Goal: Task Accomplishment & Management: Use online tool/utility

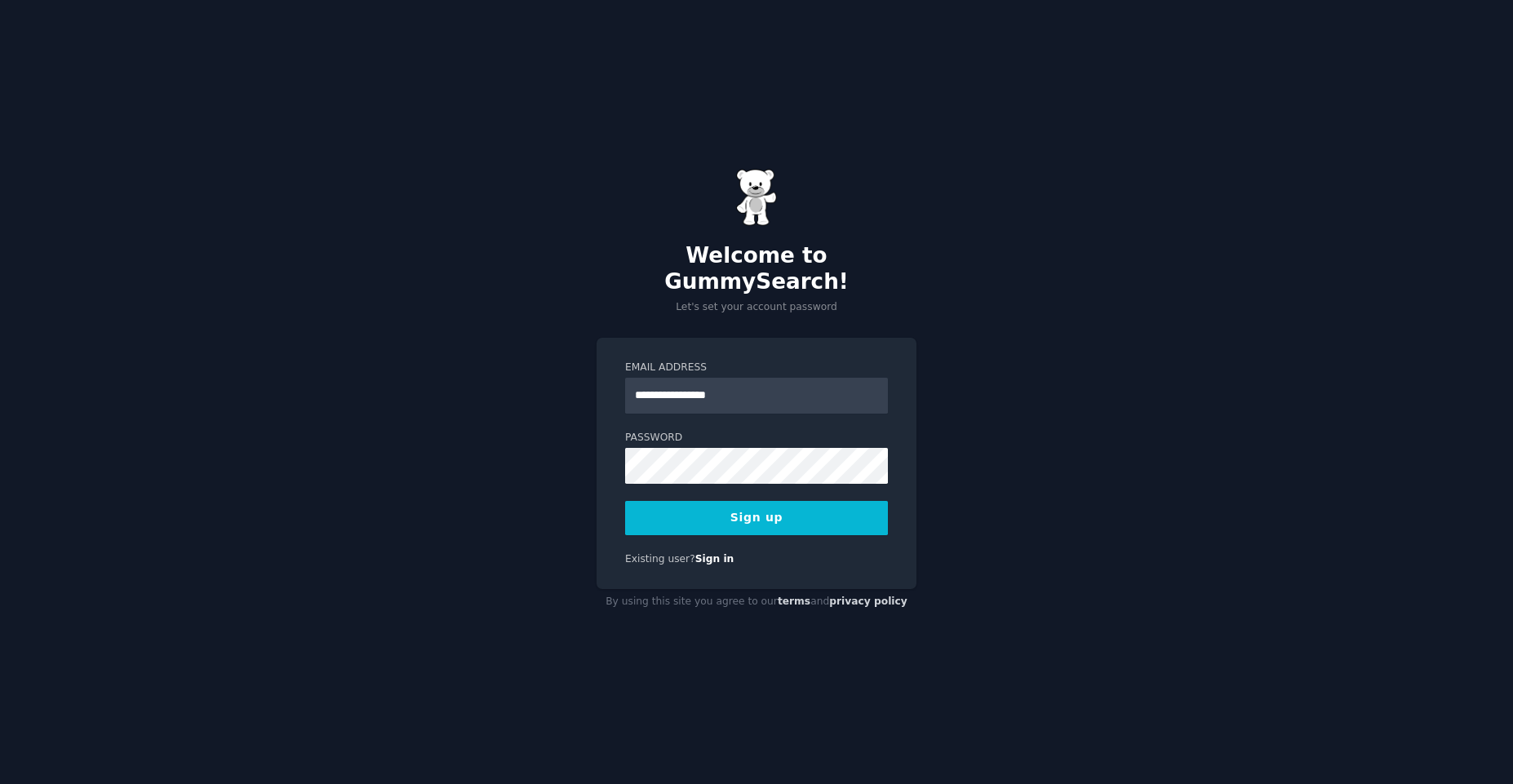
click at [647, 501] on button "Sign up" at bounding box center [756, 518] width 263 height 35
click at [661, 522] on div "**********" at bounding box center [756, 463] width 320 height 252
click at [381, 414] on div "**********" at bounding box center [756, 392] width 1513 height 784
click at [721, 513] on button "Sign up" at bounding box center [756, 518] width 263 height 35
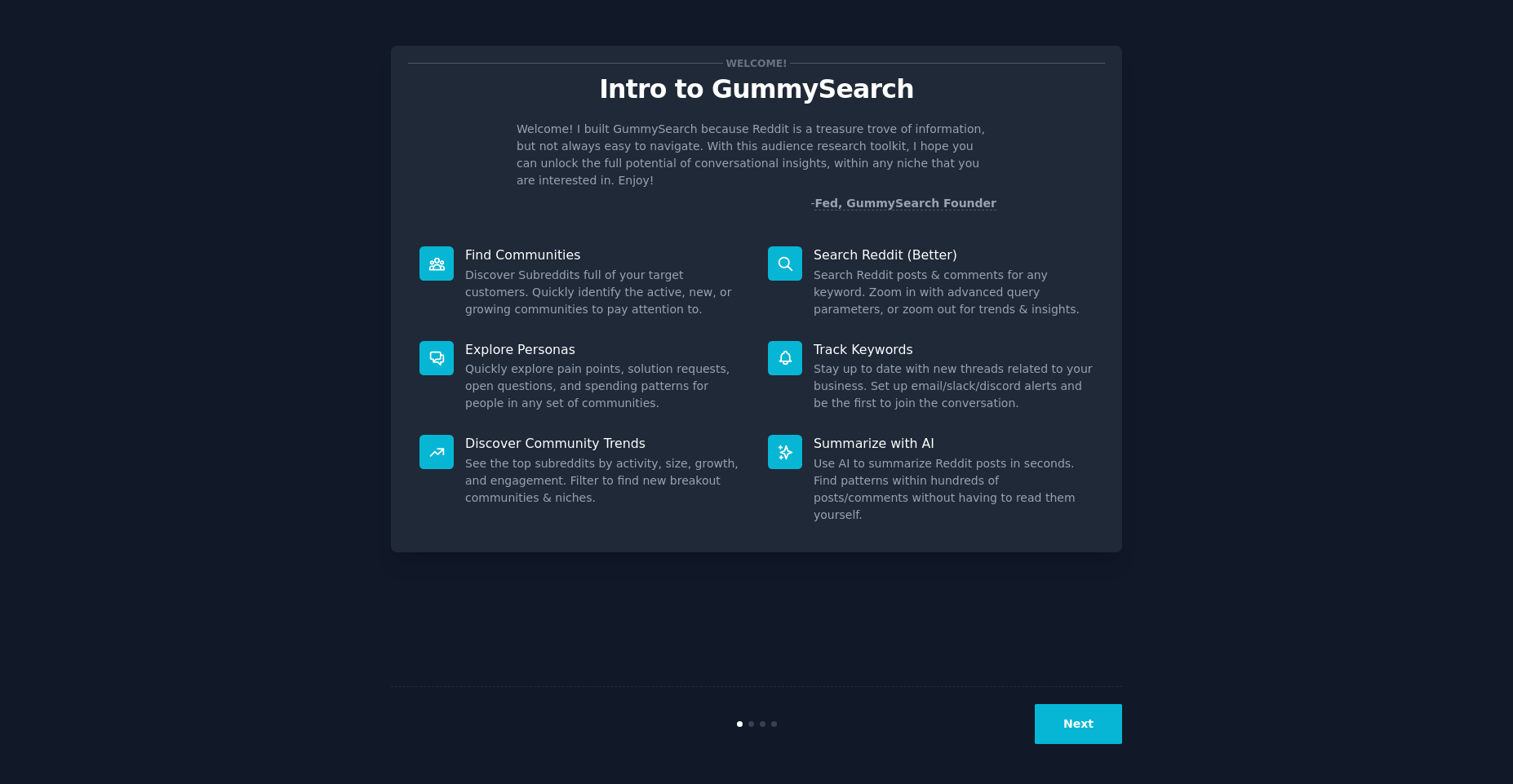
drag, startPoint x: 1325, startPoint y: 396, endPoint x: 1290, endPoint y: 386, distance: 36.4
click at [1323, 395] on div "Welcome! Intro to GummySearch Welcome! I built GummySearch because Reddit is a …" at bounding box center [756, 392] width 1467 height 738
click at [1100, 735] on button "Next" at bounding box center [1078, 724] width 88 height 40
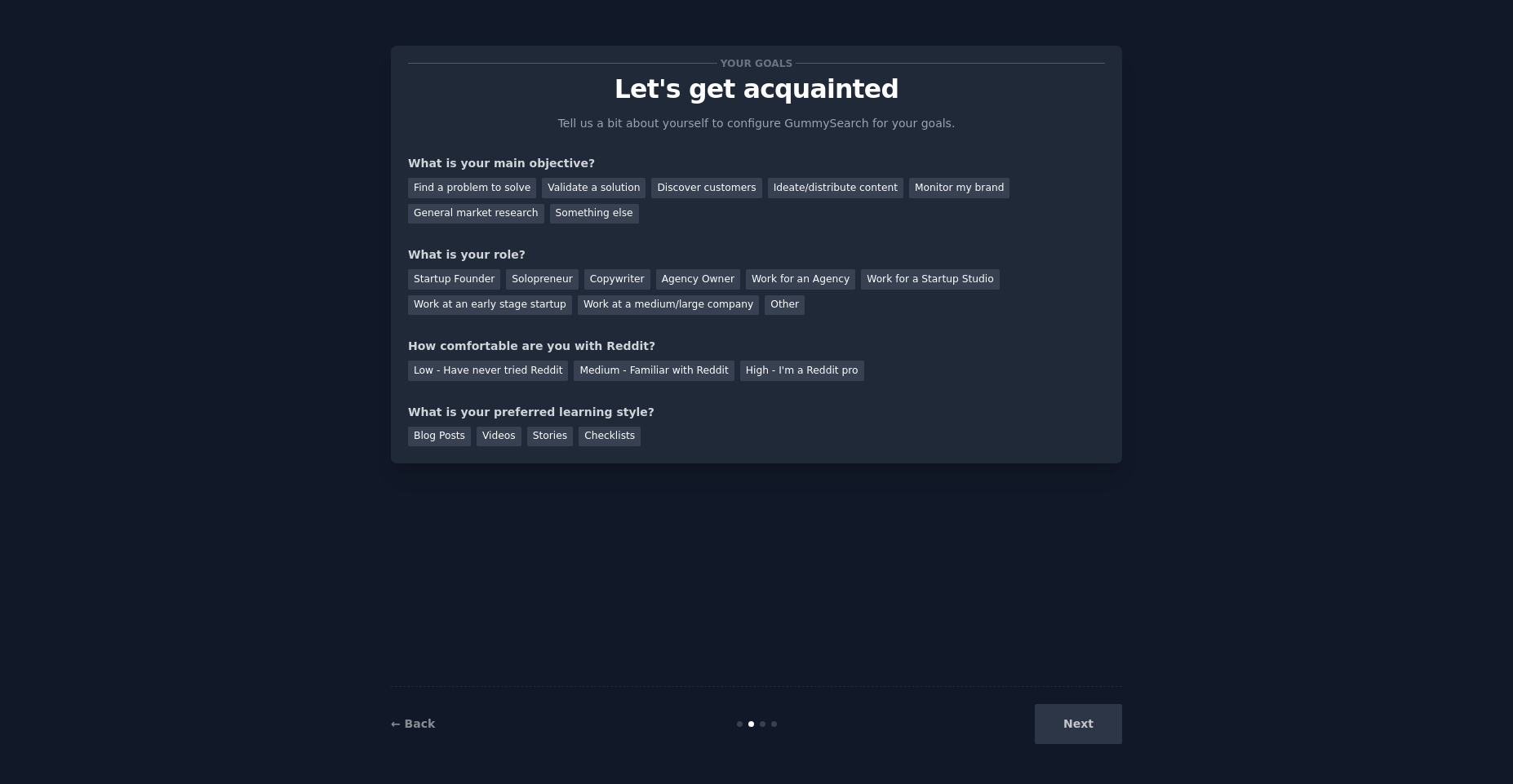
click at [1077, 726] on div "Next" at bounding box center [1000, 724] width 244 height 40
click at [503, 188] on div "Find a problem to solve" at bounding box center [472, 188] width 128 height 21
click at [764, 309] on div "Other" at bounding box center [784, 306] width 40 height 21
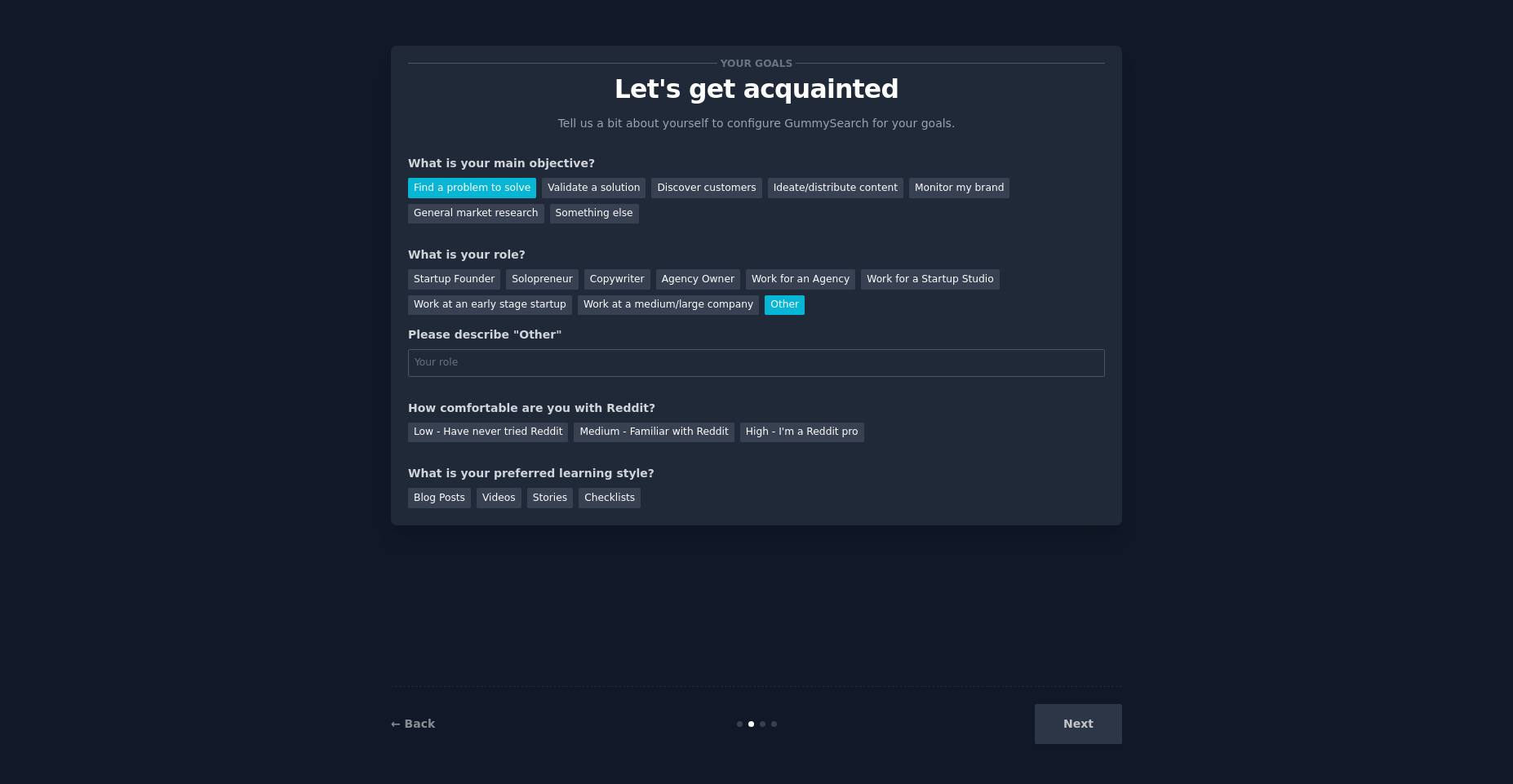
click at [764, 300] on div "Other" at bounding box center [784, 306] width 40 height 21
click at [467, 294] on div "Startup Founder Solopreneur Copywriter Agency Owner Work for an Agency Work for…" at bounding box center [756, 288] width 697 height 51
click at [470, 312] on div "Work at an early stage startup" at bounding box center [490, 306] width 164 height 21
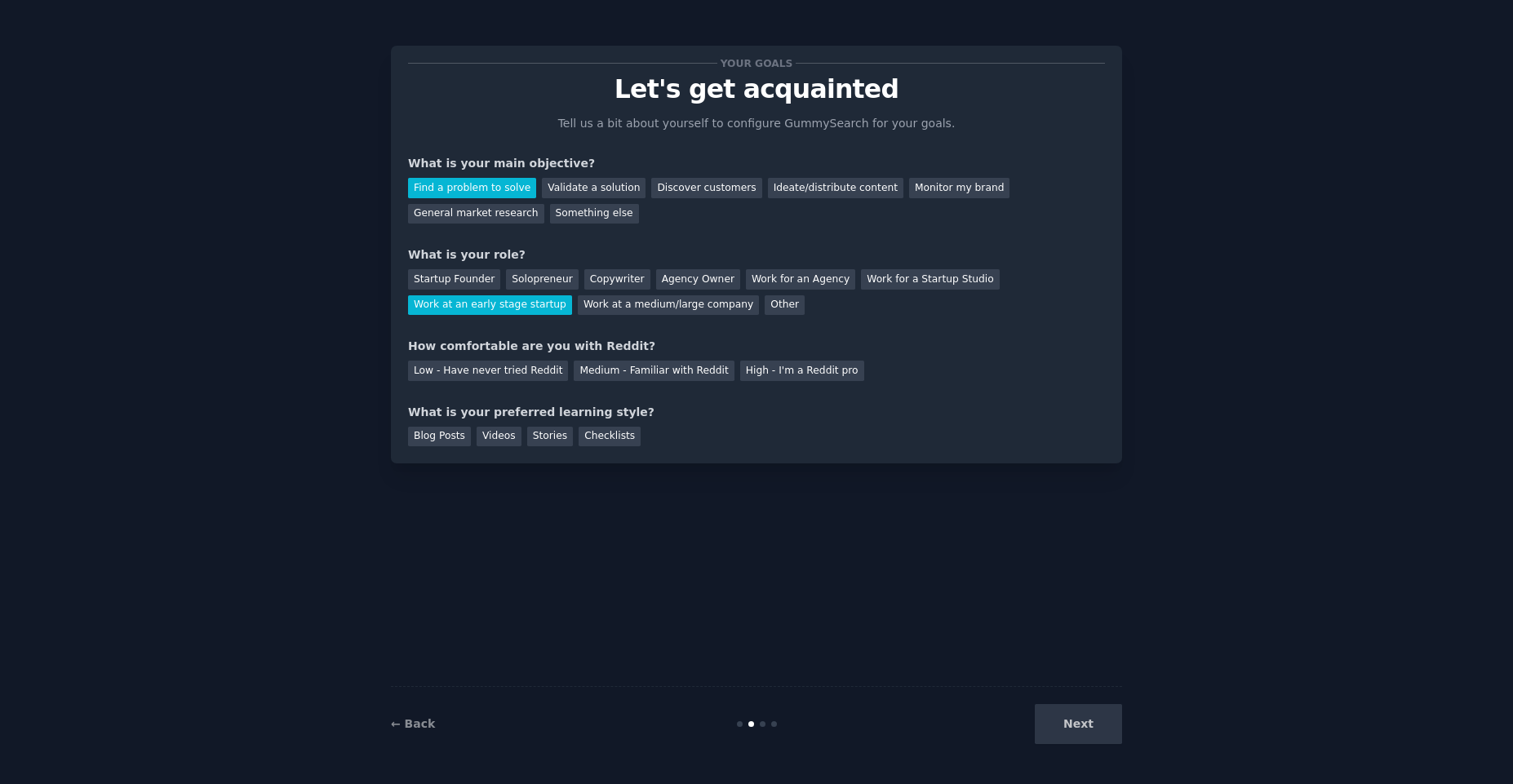
drag, startPoint x: 456, startPoint y: 278, endPoint x: 466, endPoint y: 296, distance: 20.6
click at [455, 278] on div "Startup Founder" at bounding box center [454, 280] width 92 height 21
click at [501, 364] on div "Low - Have never tried Reddit" at bounding box center [488, 371] width 160 height 21
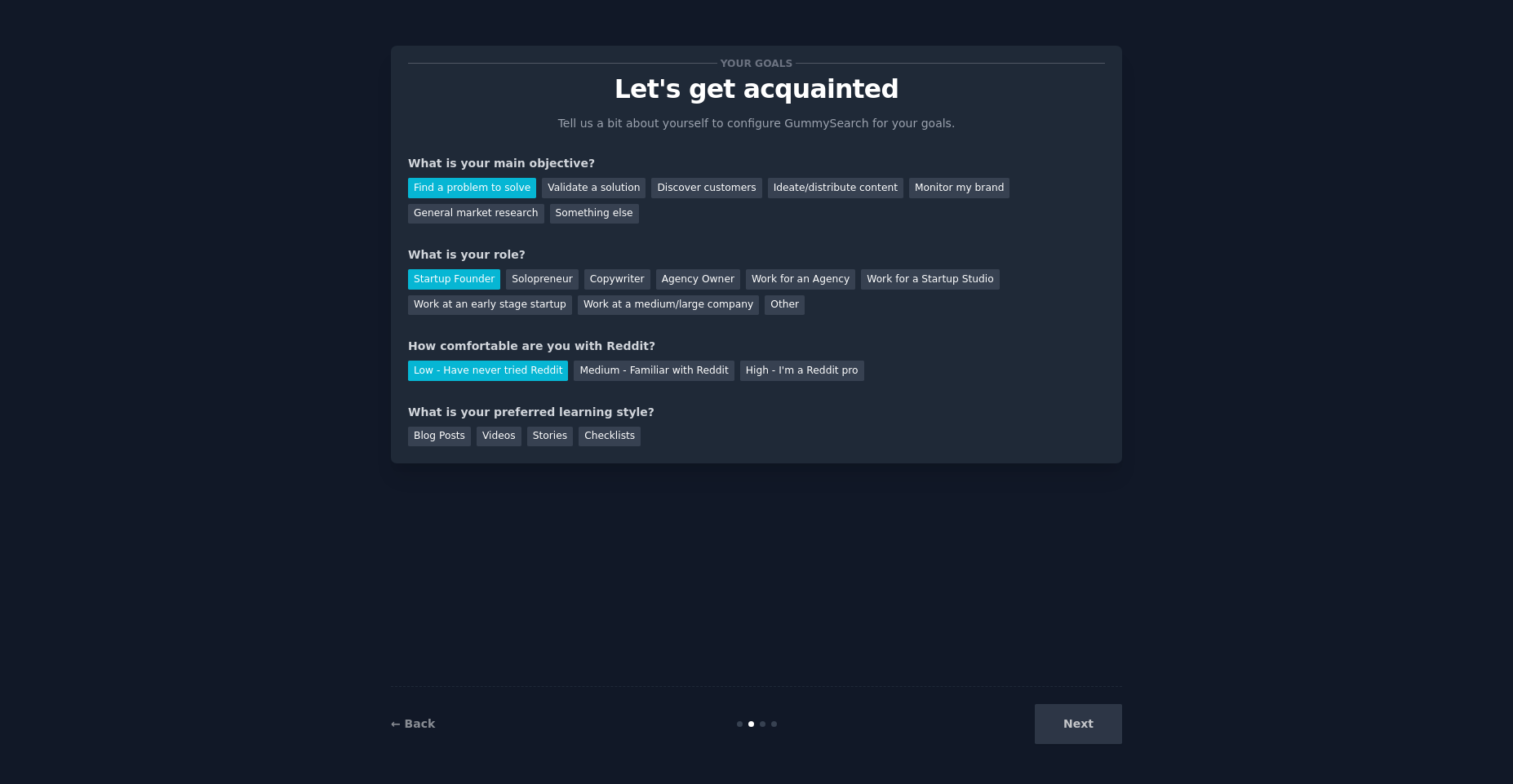
click at [1086, 743] on div "Next" at bounding box center [1000, 724] width 244 height 40
click at [437, 438] on div "Blog Posts" at bounding box center [439, 437] width 62 height 21
click at [1103, 726] on button "Next" at bounding box center [1078, 724] width 88 height 40
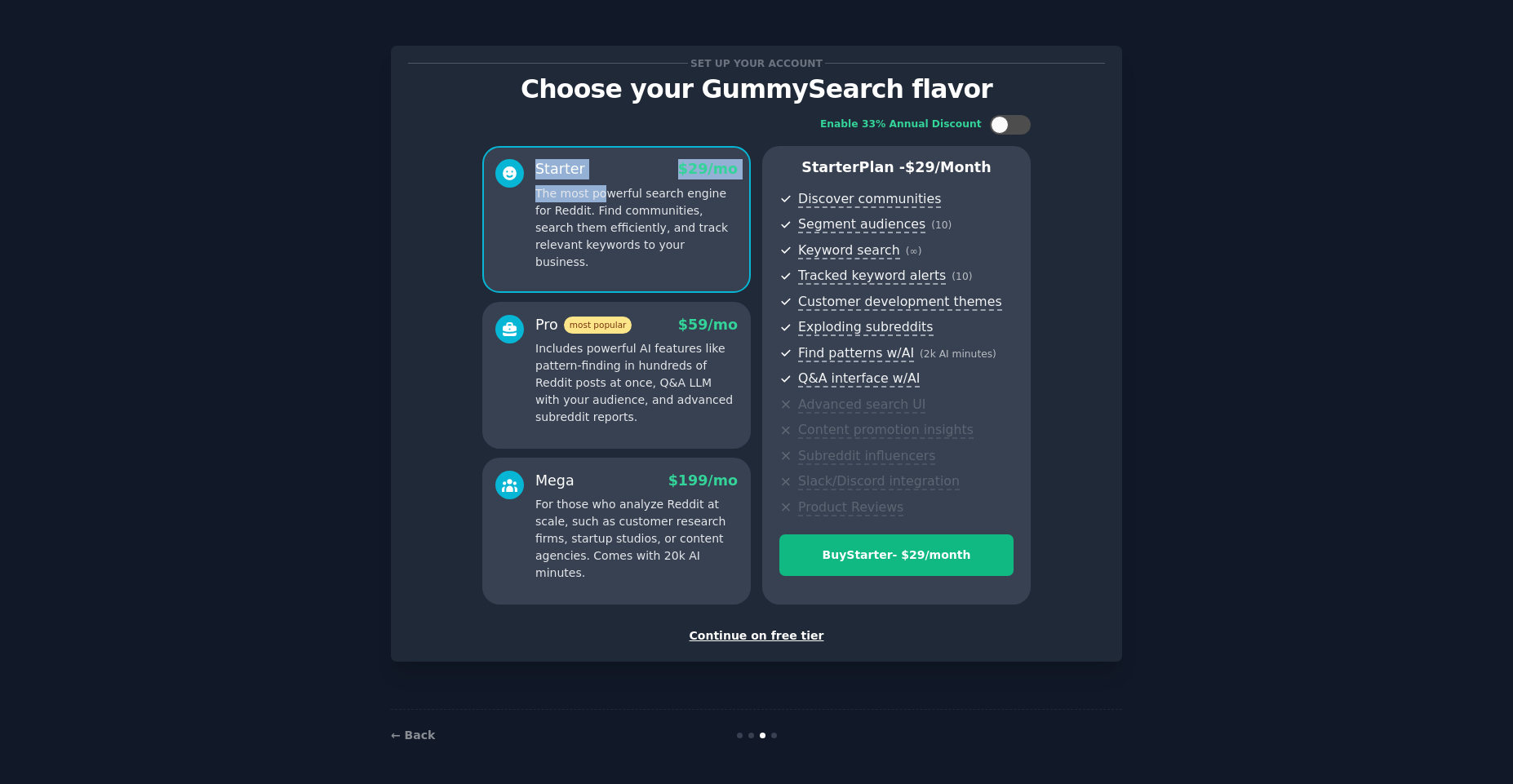
drag, startPoint x: 601, startPoint y: 186, endPoint x: 1235, endPoint y: 196, distance: 634.1
click at [1220, 160] on div "Set up your account Choose your GummySearch flavor Enable 33% Annual Discount S…" at bounding box center [756, 392] width 1467 height 738
click at [1237, 202] on div "Set up your account Choose your GummySearch flavor Enable 33% Annual Discount S…" at bounding box center [756, 392] width 1467 height 738
click at [1005, 119] on div at bounding box center [999, 125] width 18 height 18
click at [1009, 121] on div at bounding box center [1010, 125] width 41 height 20
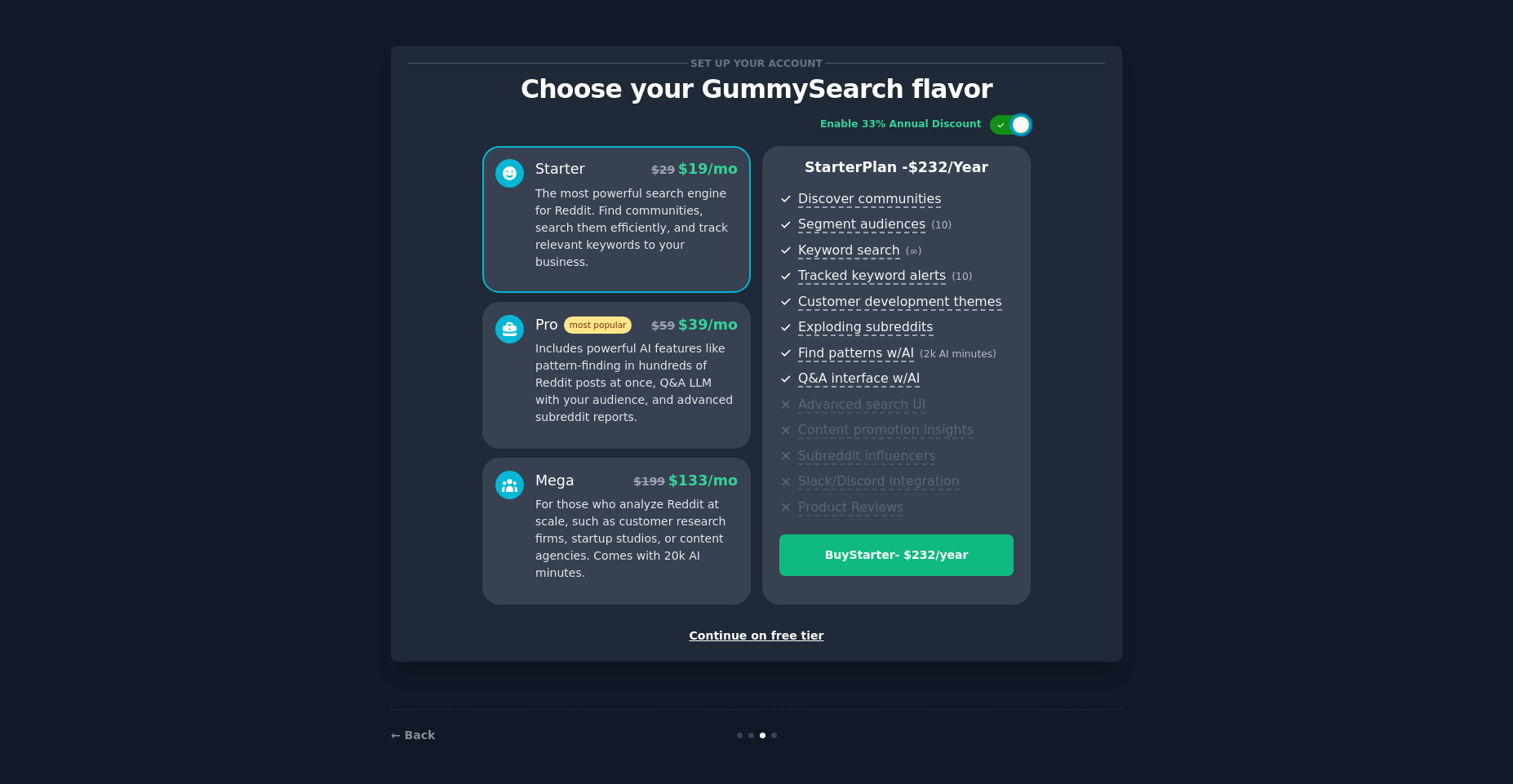
checkbox input "false"
click at [765, 640] on div "Continue on free tier" at bounding box center [756, 636] width 697 height 17
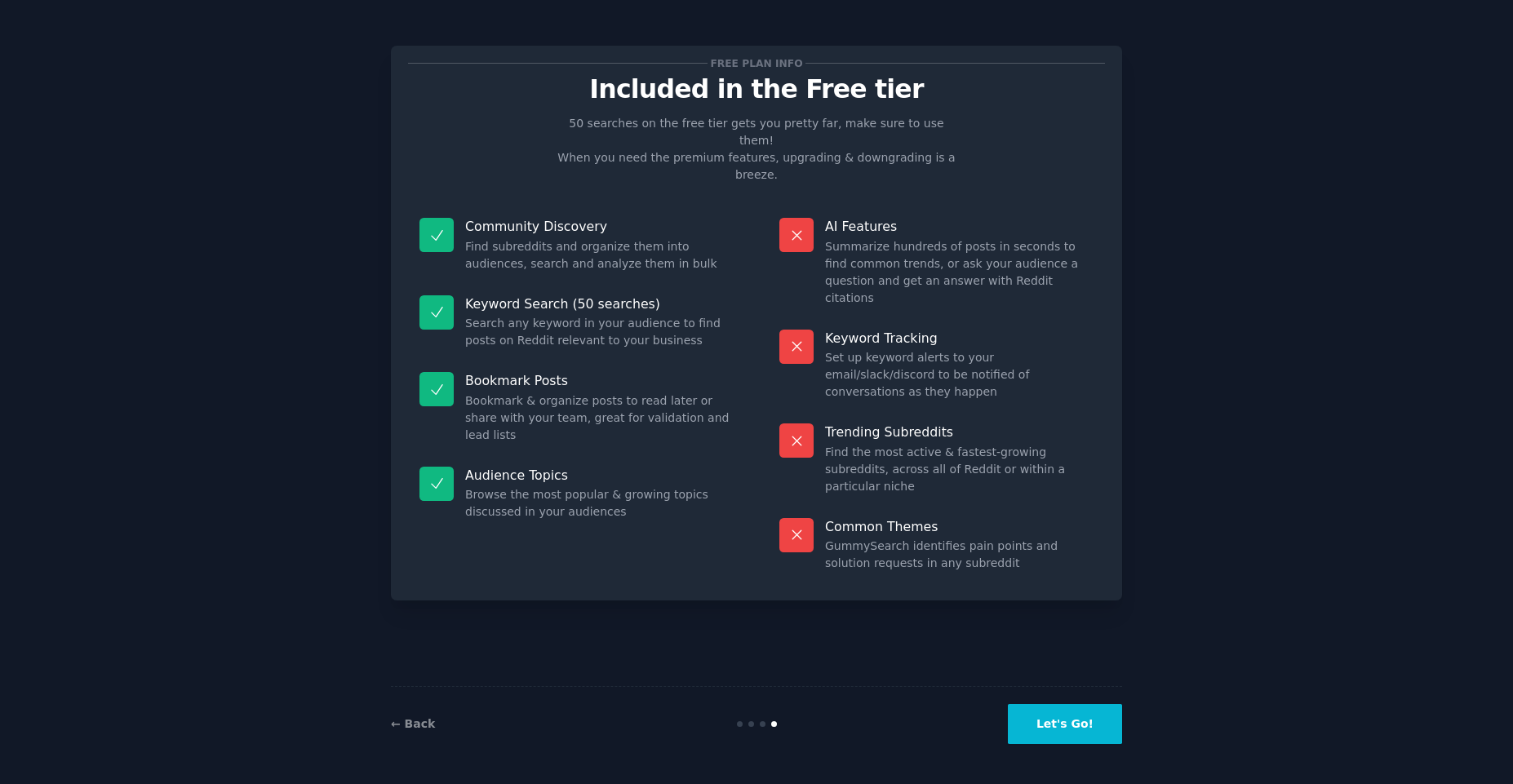
click at [1049, 738] on button "Let's Go!" at bounding box center [1065, 724] width 114 height 40
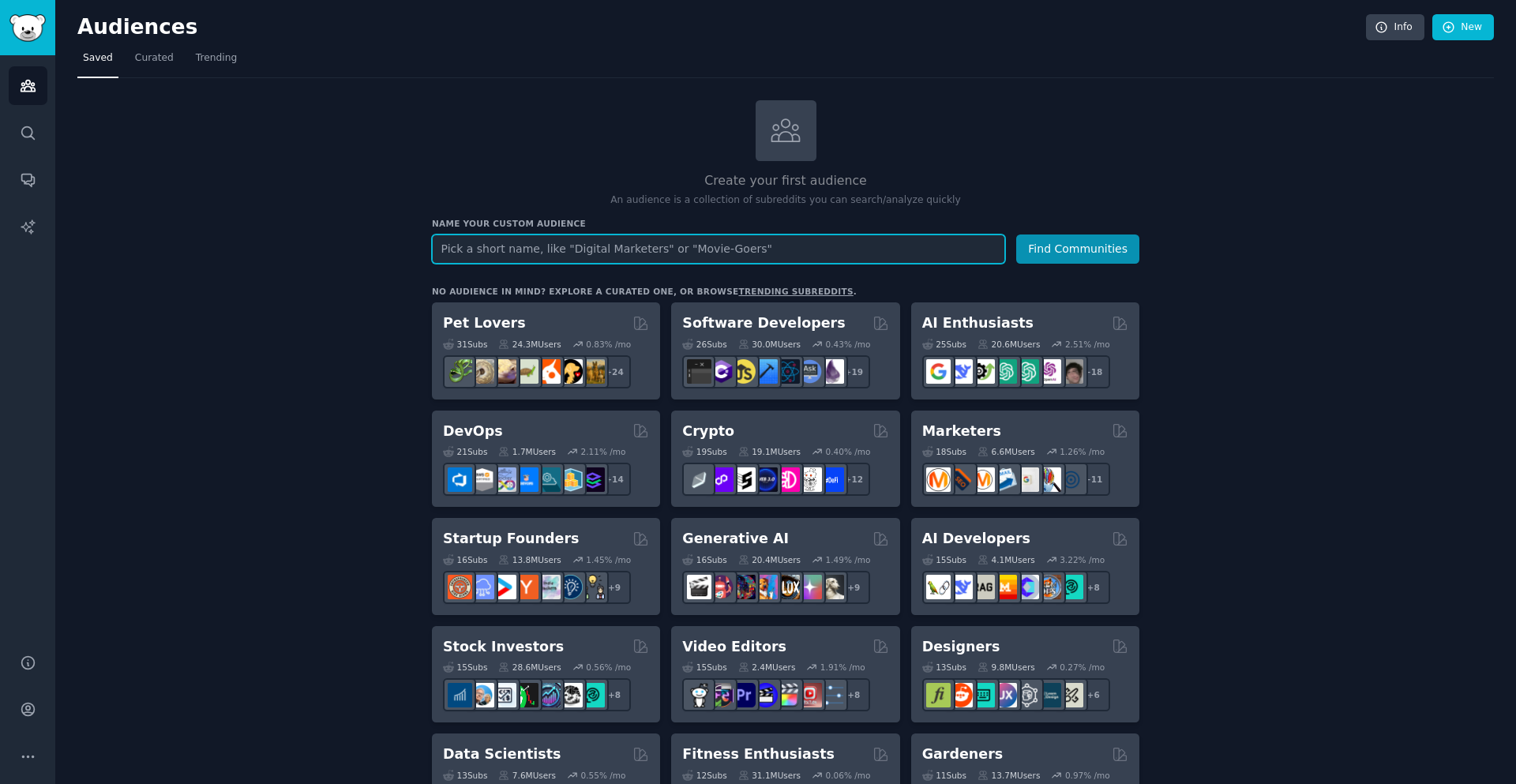
click at [550, 248] on input "text" at bounding box center [719, 249] width 574 height 29
type input "a"
type input "schedule"
click at [1016, 235] on button "Find Communities" at bounding box center [1077, 249] width 123 height 29
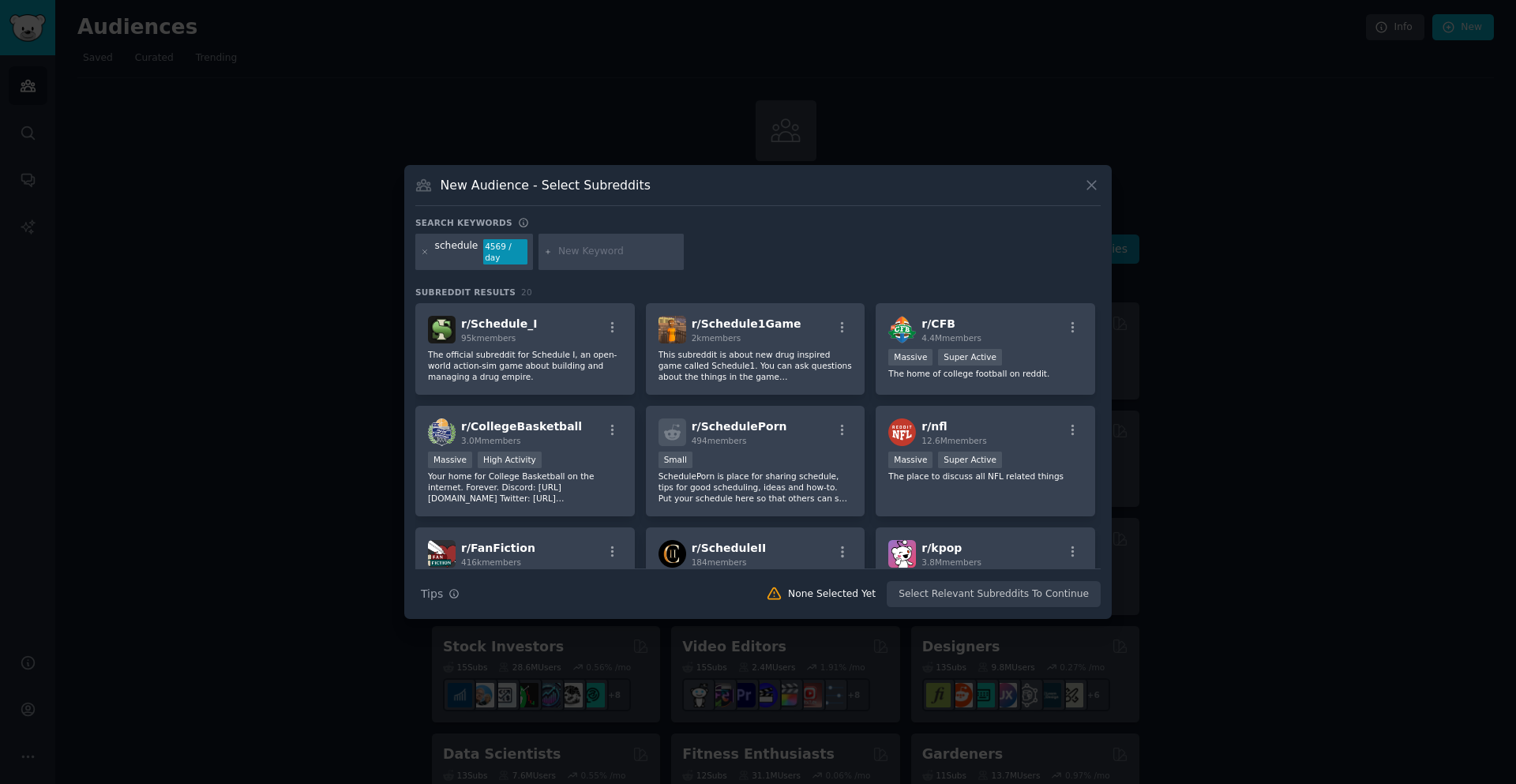
click at [1092, 189] on icon at bounding box center [1092, 185] width 17 height 17
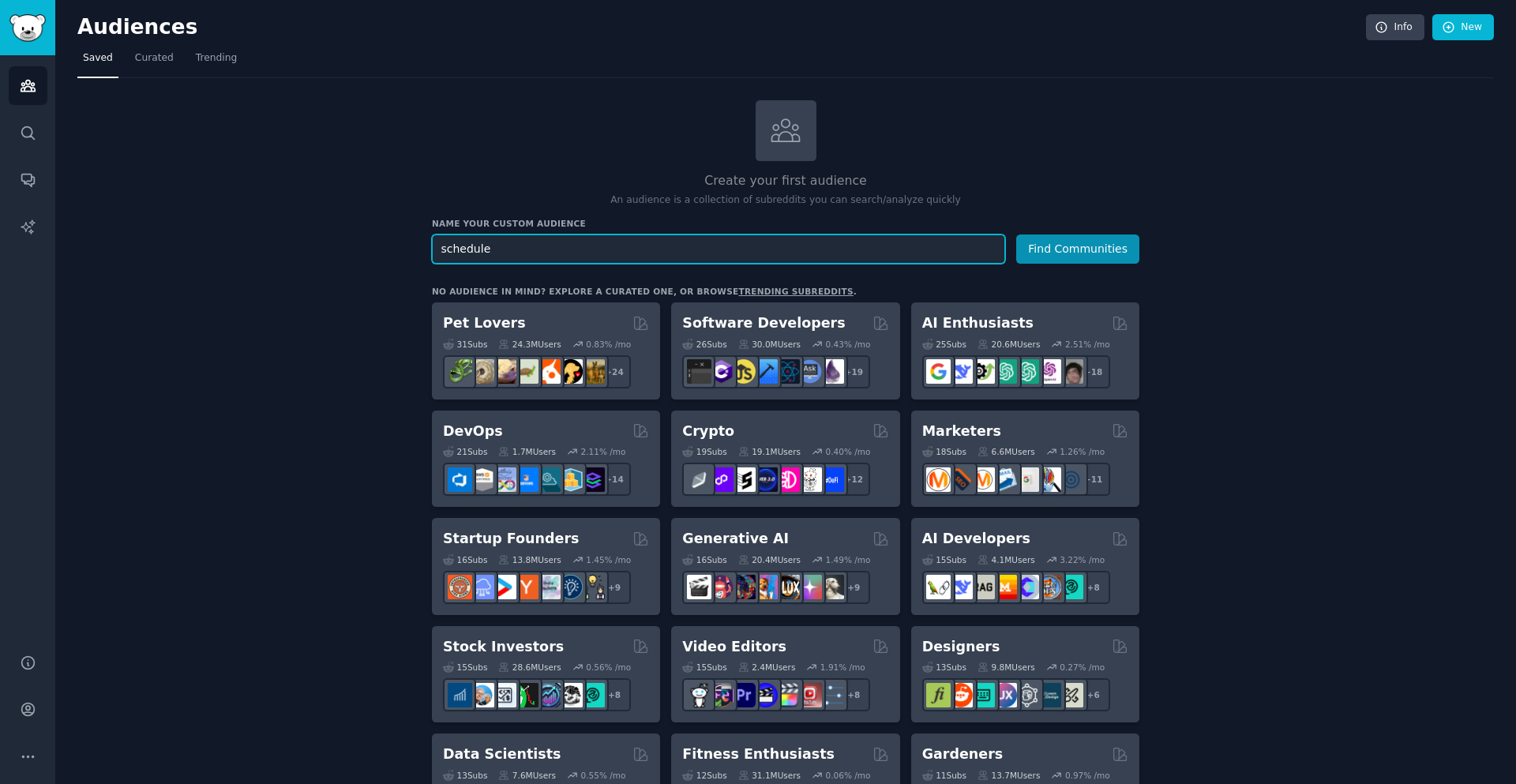
click at [532, 249] on input "schedule" at bounding box center [719, 249] width 574 height 29
type input "v"
type input "barbers"
click at [1016, 235] on button "Find Communities" at bounding box center [1077, 249] width 123 height 29
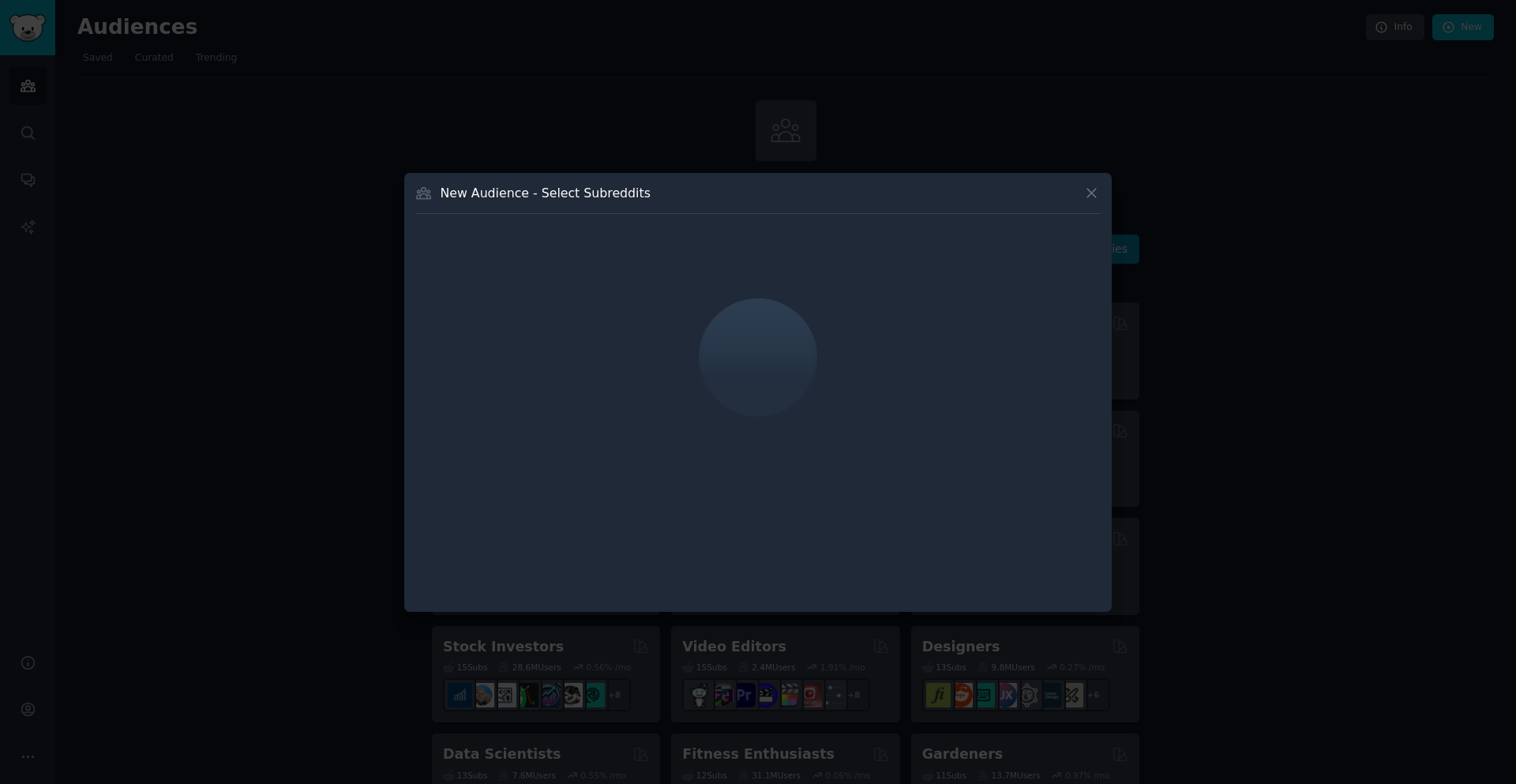
click at [1095, 193] on icon at bounding box center [1092, 193] width 17 height 17
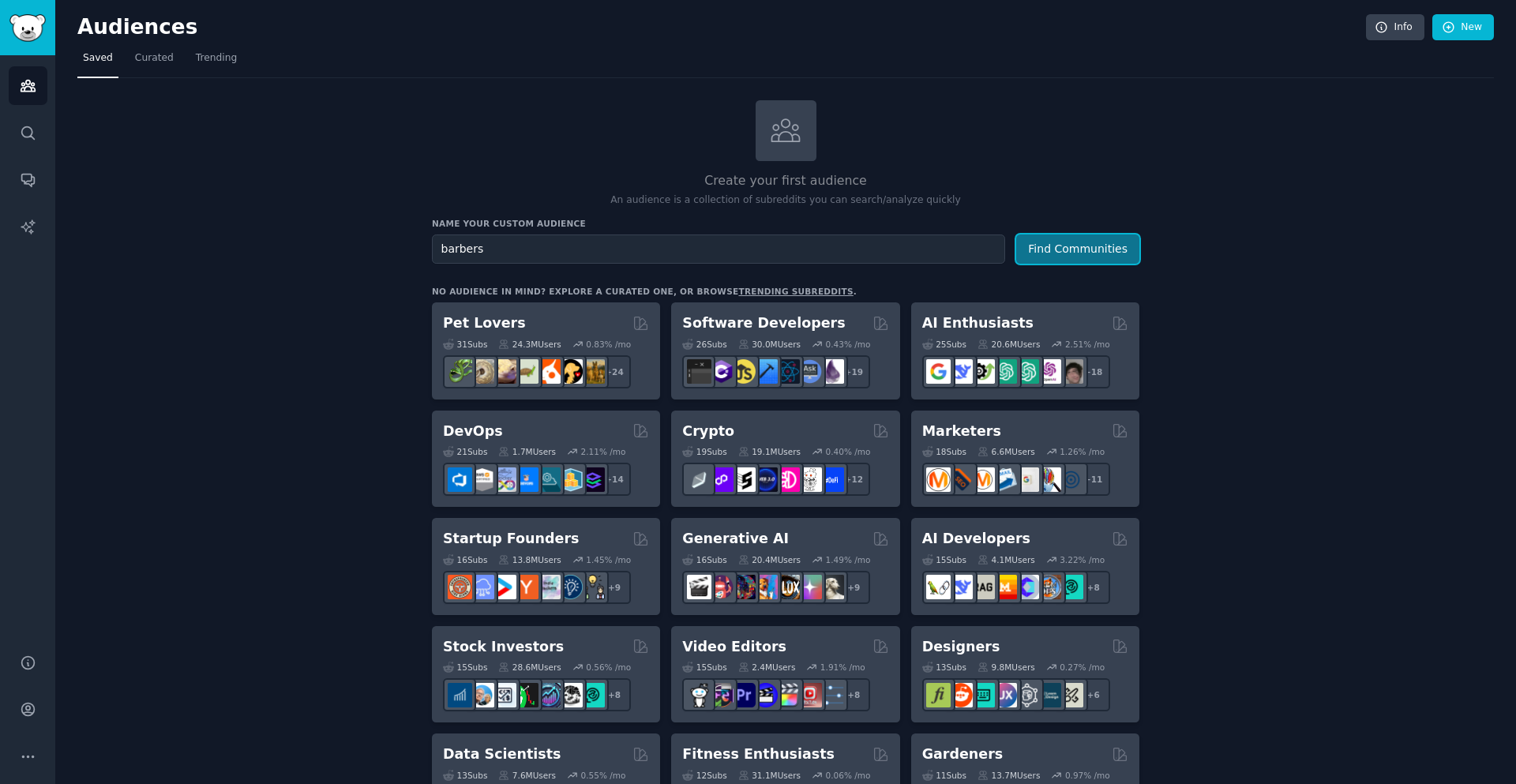
click at [1105, 260] on button "Find Communities" at bounding box center [1077, 249] width 123 height 29
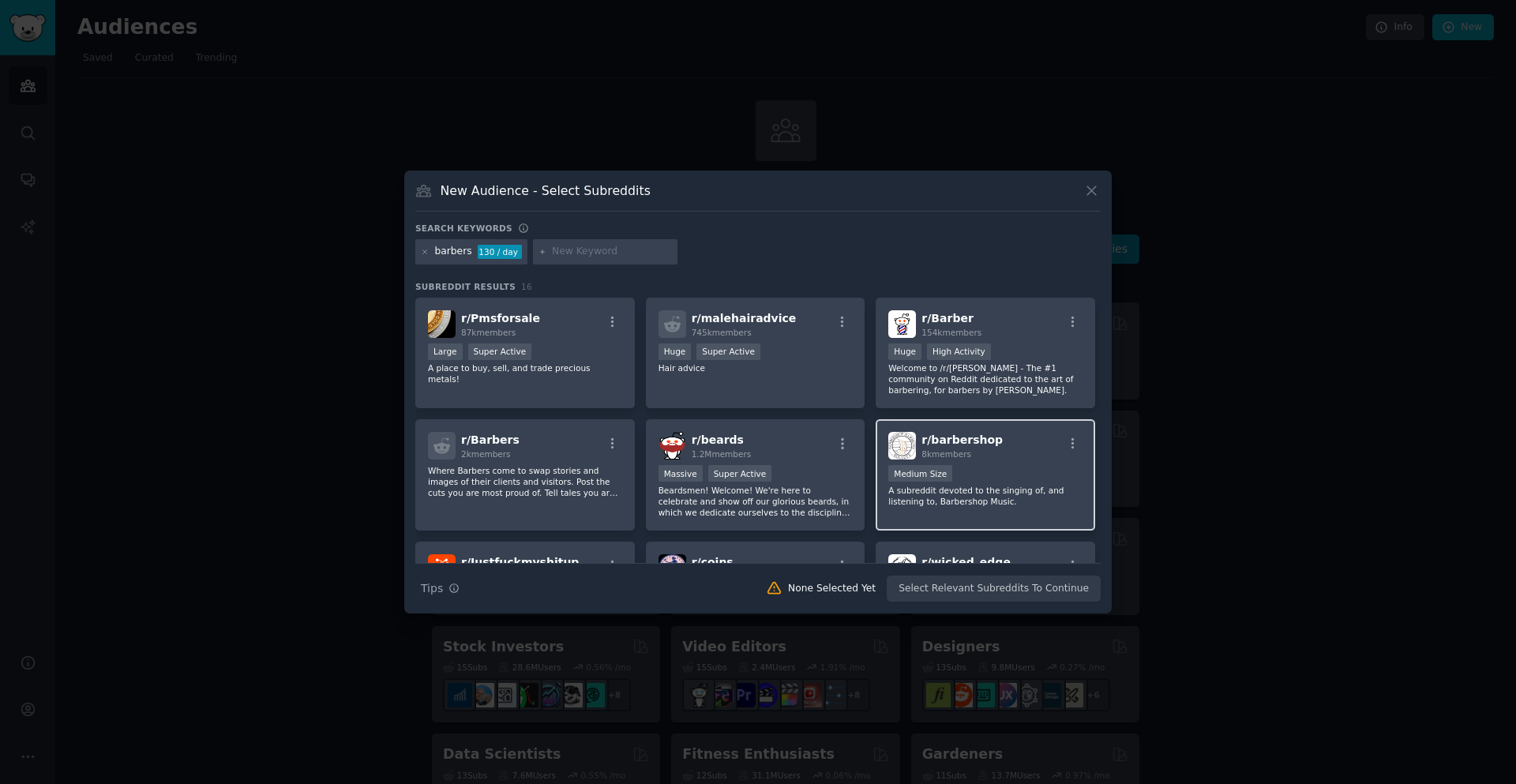
click at [988, 439] on div "r/ barbershop 8k members" at bounding box center [985, 445] width 195 height 28
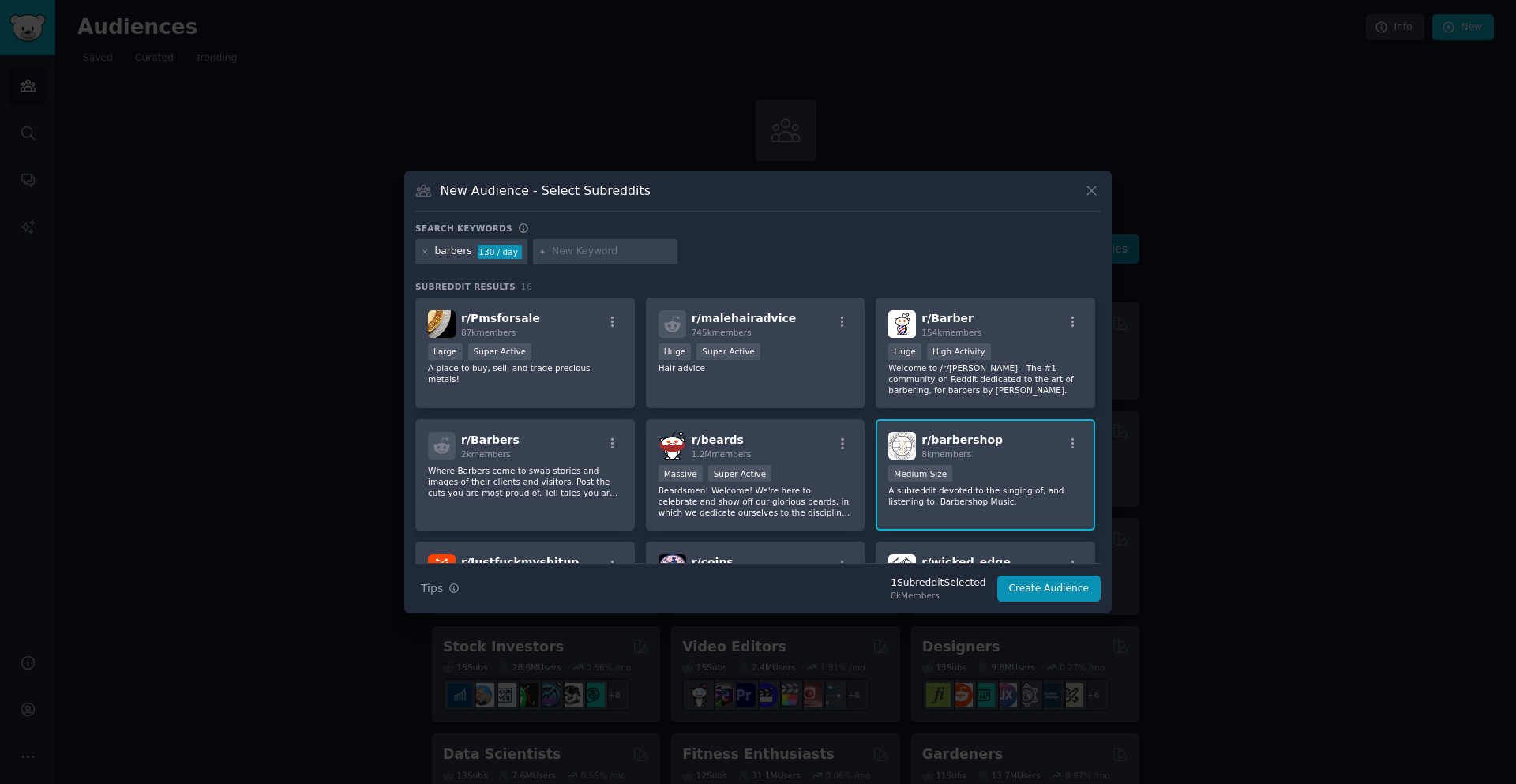
click at [948, 441] on span "r/ barbershop" at bounding box center [962, 439] width 81 height 13
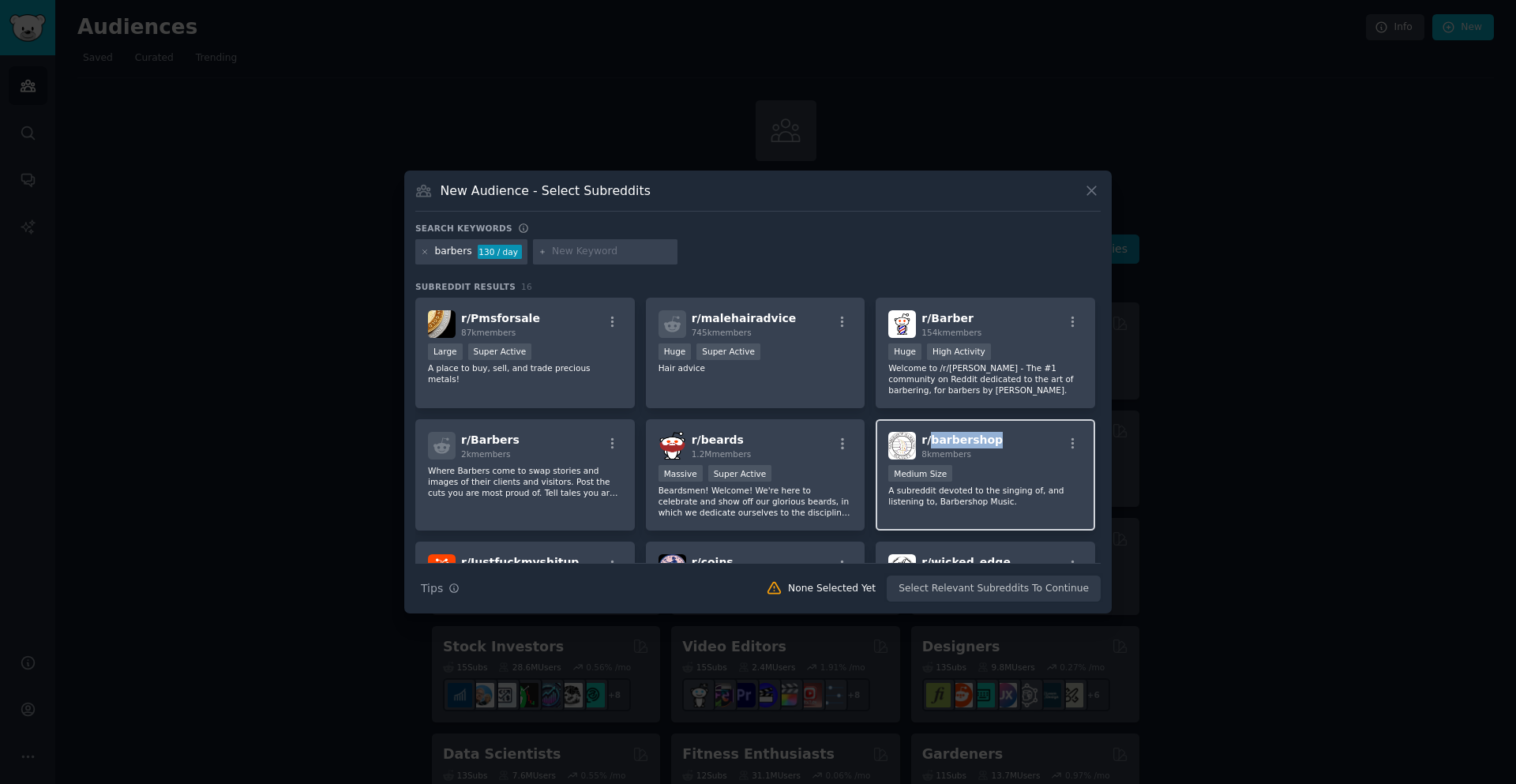
click at [948, 441] on span "r/ barbershop" at bounding box center [962, 439] width 81 height 13
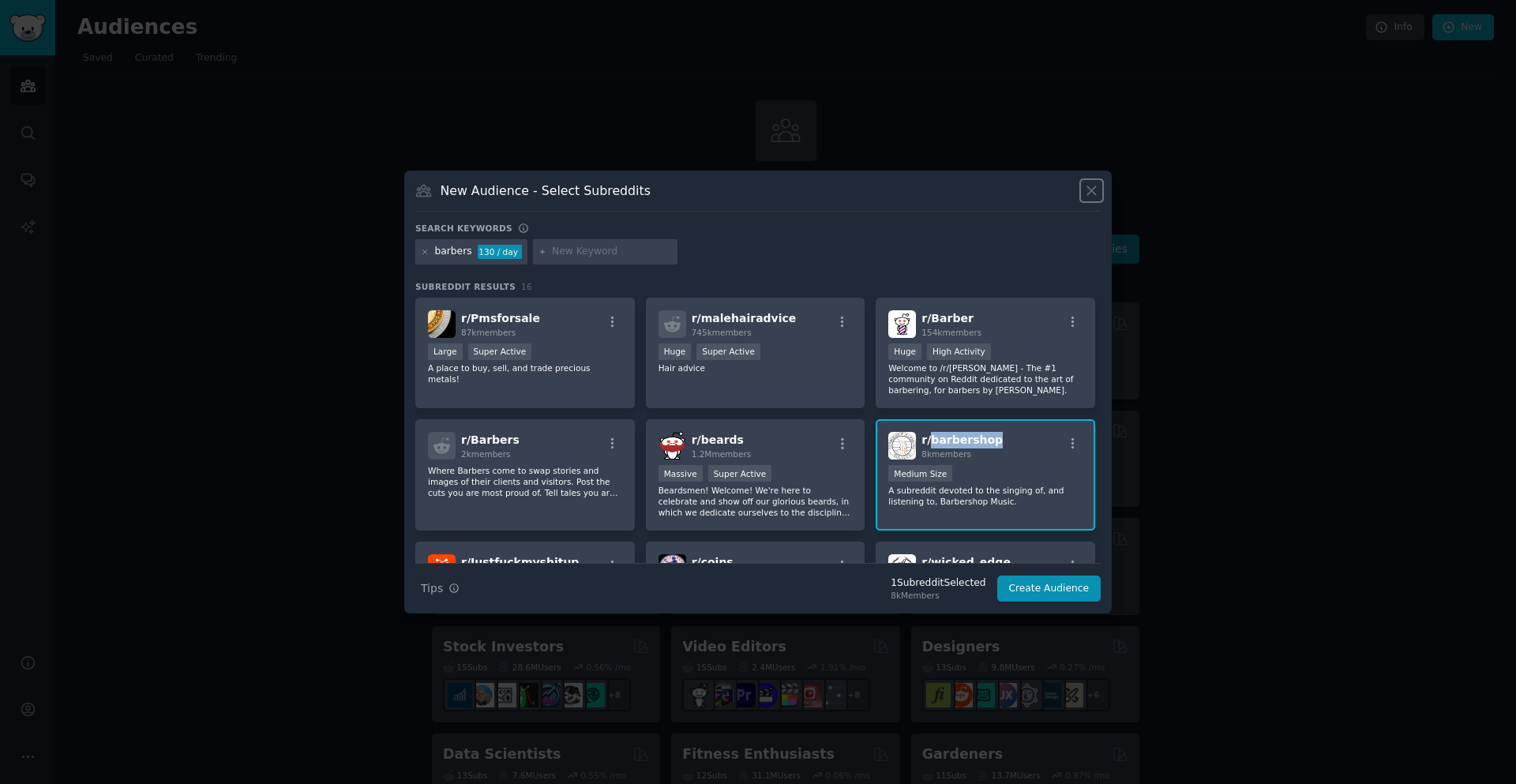
drag, startPoint x: 1096, startPoint y: 199, endPoint x: 994, endPoint y: 112, distance: 134.1
click at [1093, 197] on icon at bounding box center [1092, 190] width 17 height 17
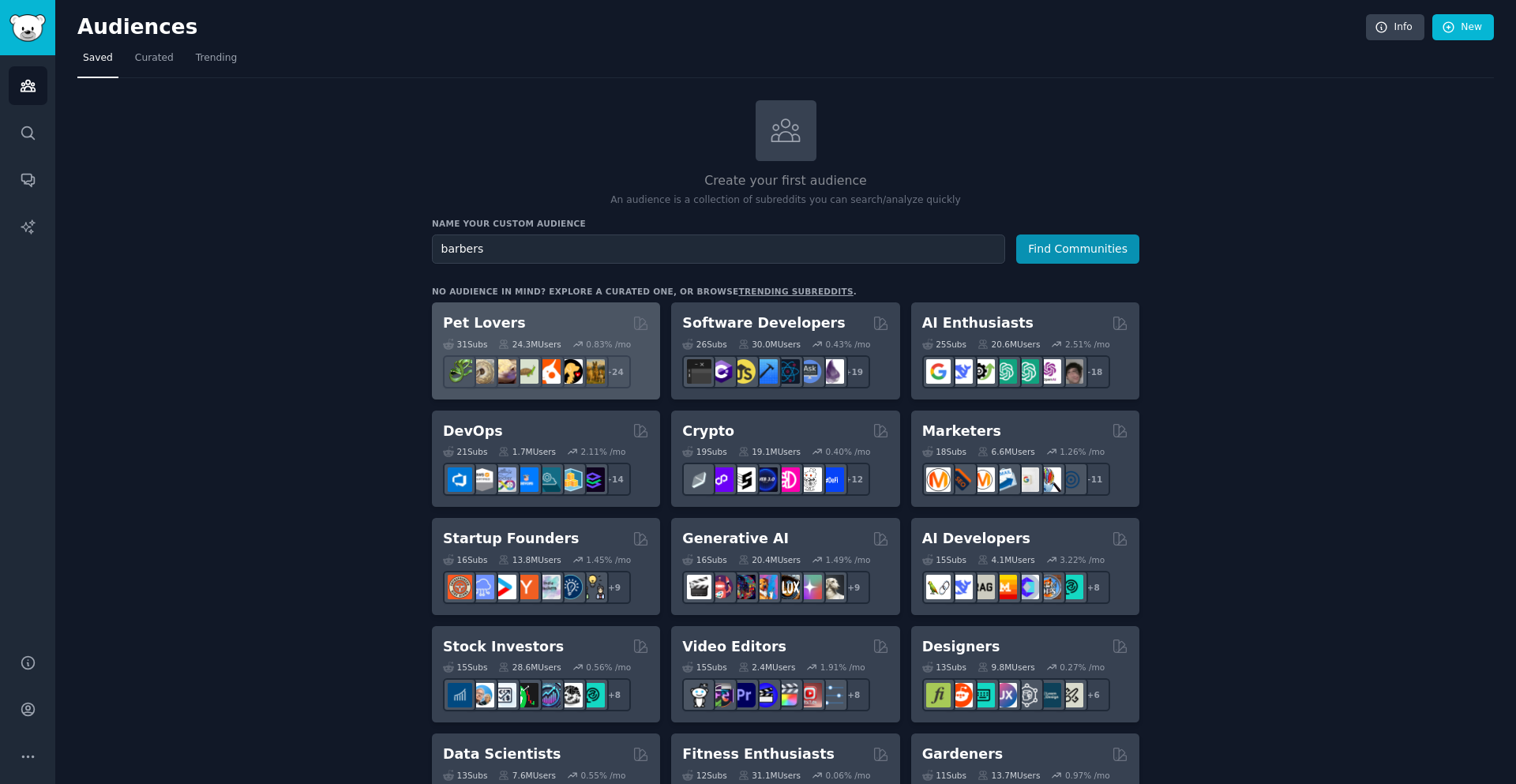
click at [537, 319] on div "Pet Lovers Curated by GummySearch" at bounding box center [546, 324] width 206 height 20
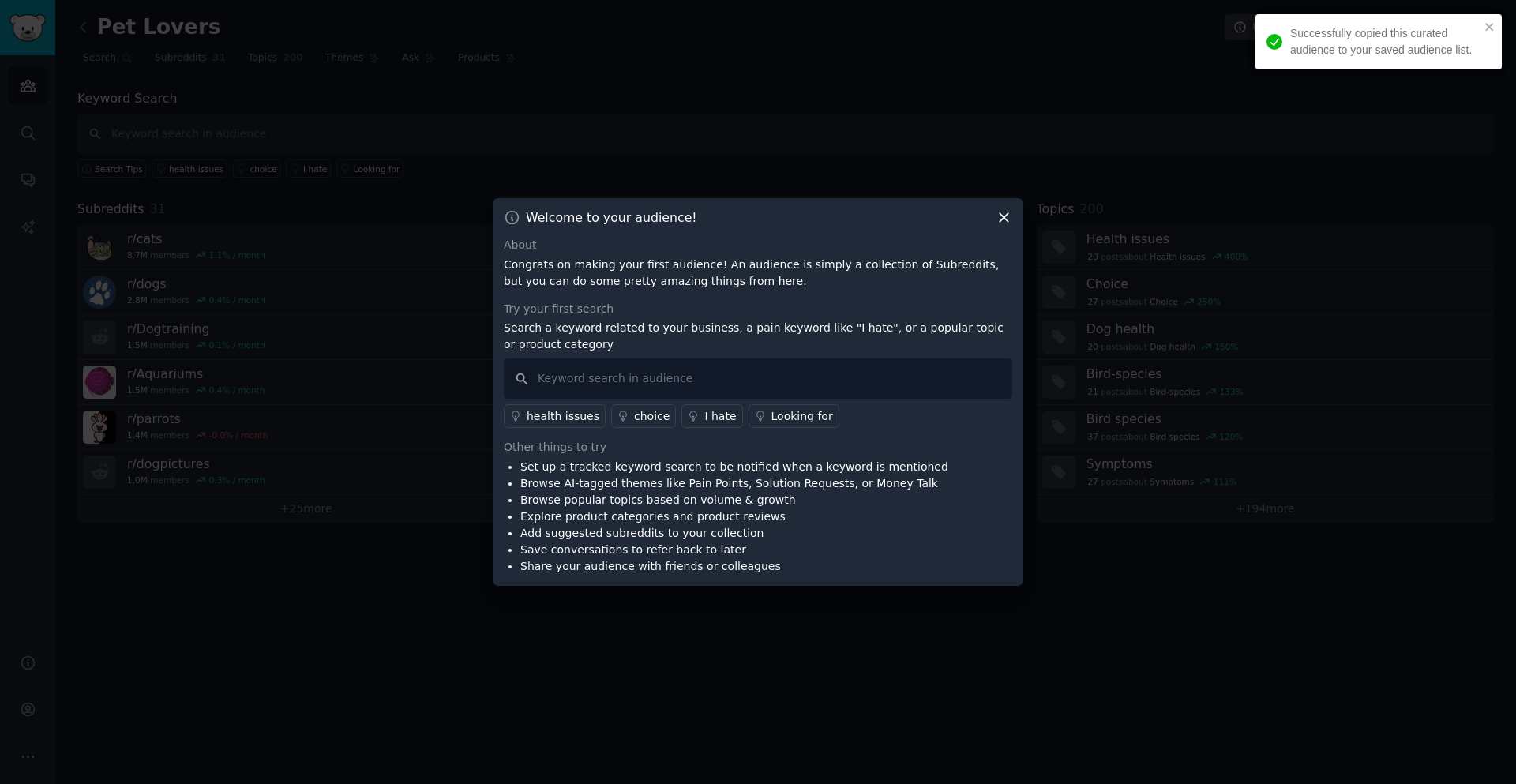
click at [1004, 219] on icon at bounding box center [1004, 218] width 8 height 8
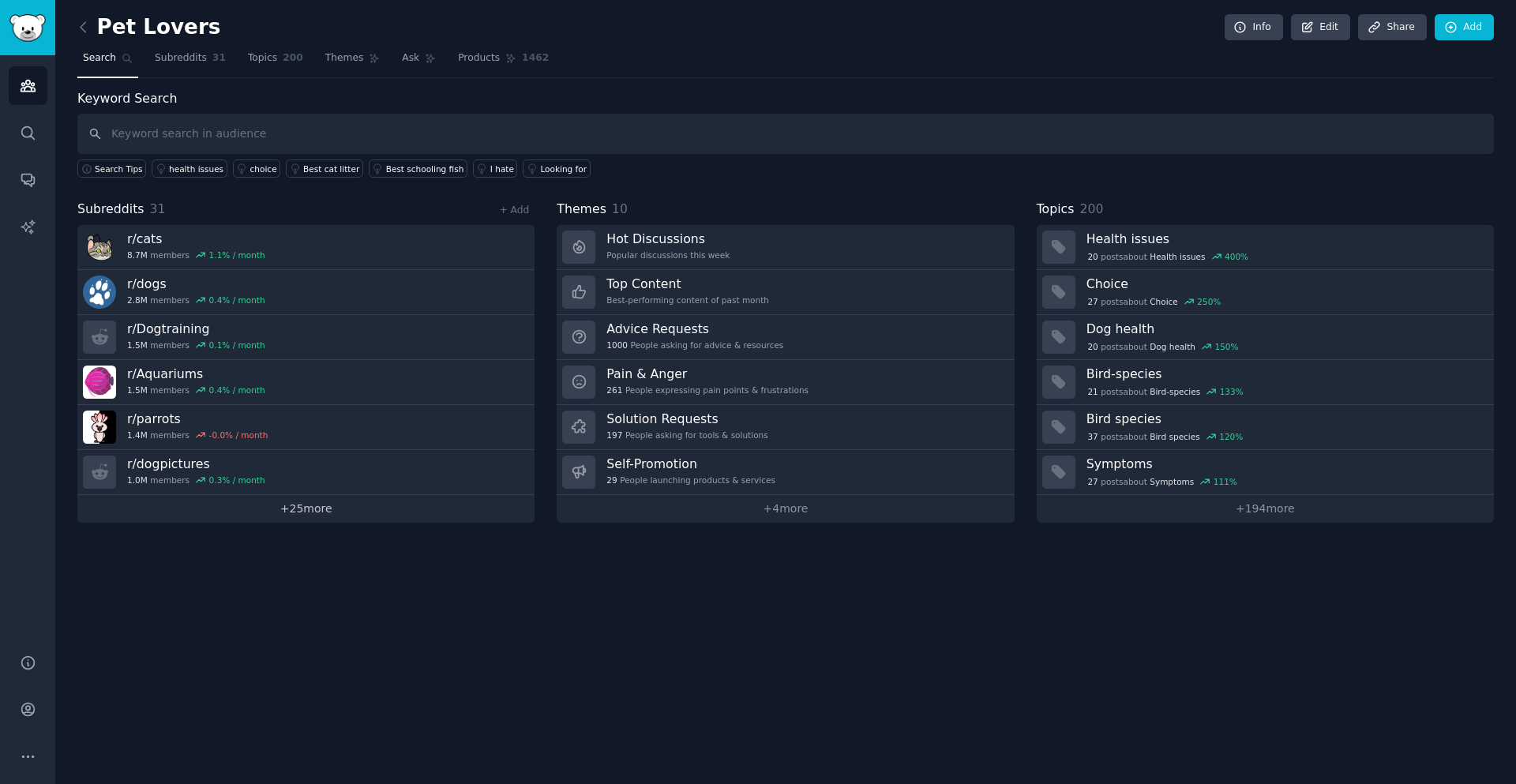
click at [351, 515] on link "+ 25 more" at bounding box center [305, 508] width 457 height 28
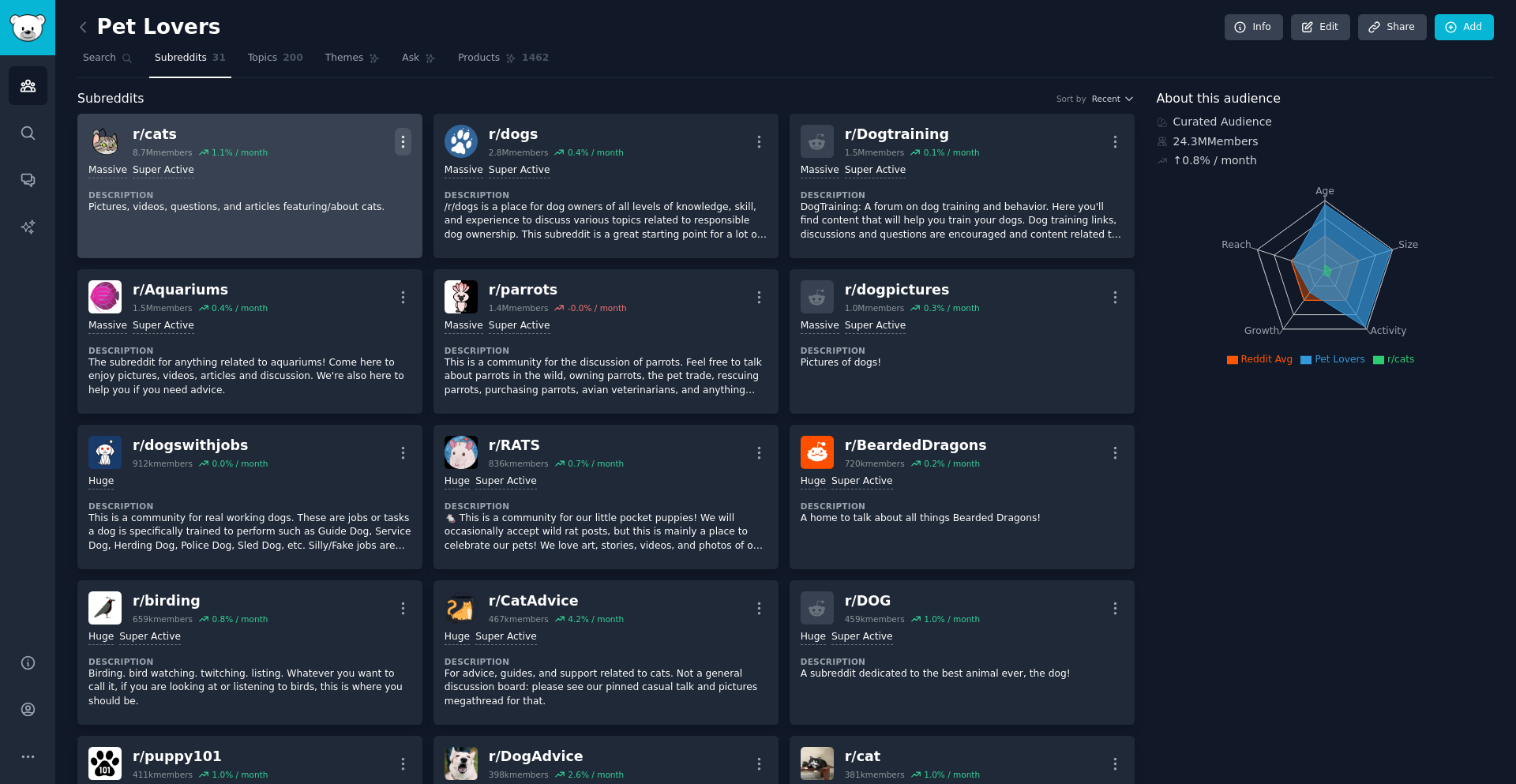
click at [398, 143] on icon "button" at bounding box center [403, 142] width 17 height 17
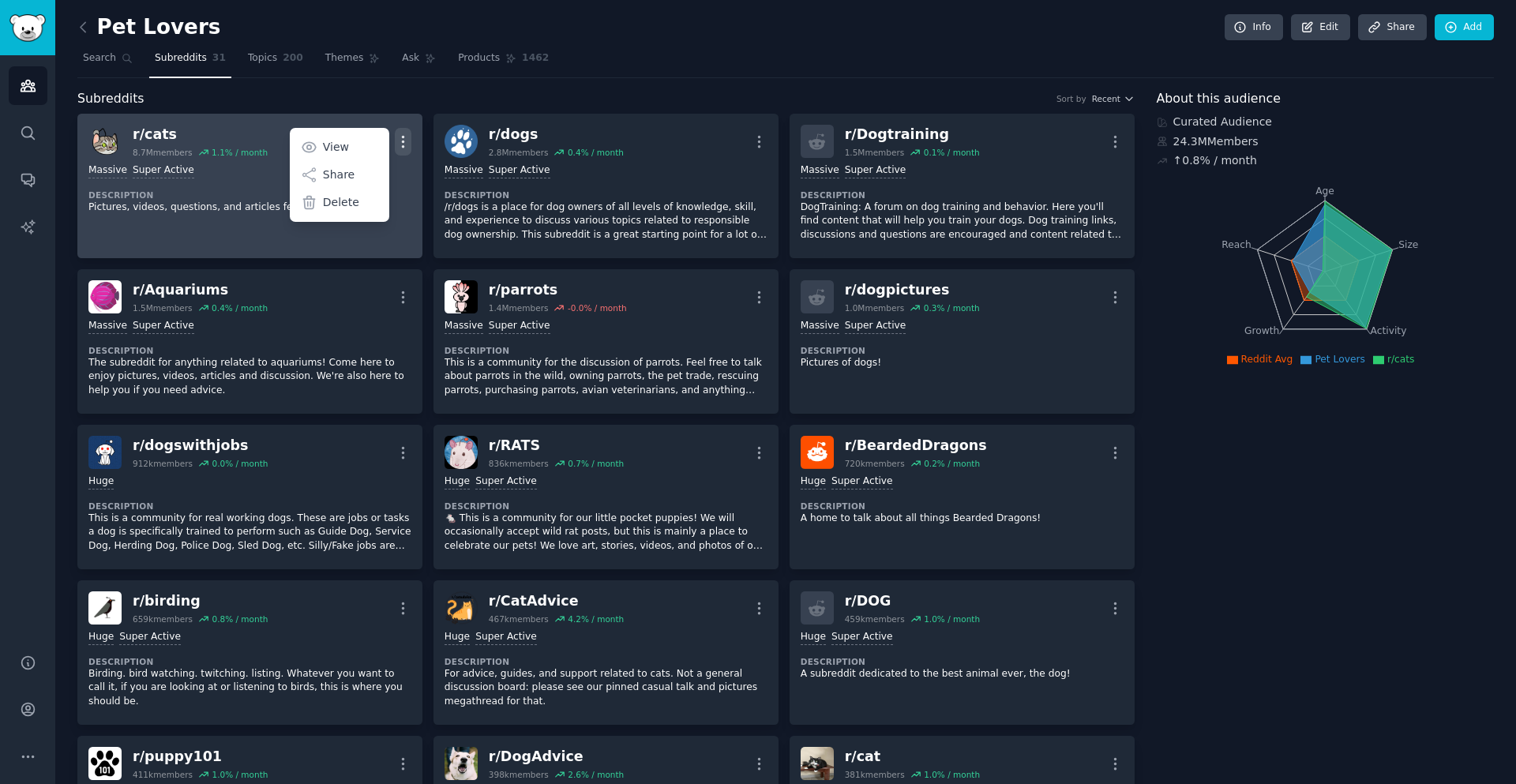
click at [404, 142] on icon "button" at bounding box center [403, 142] width 17 height 17
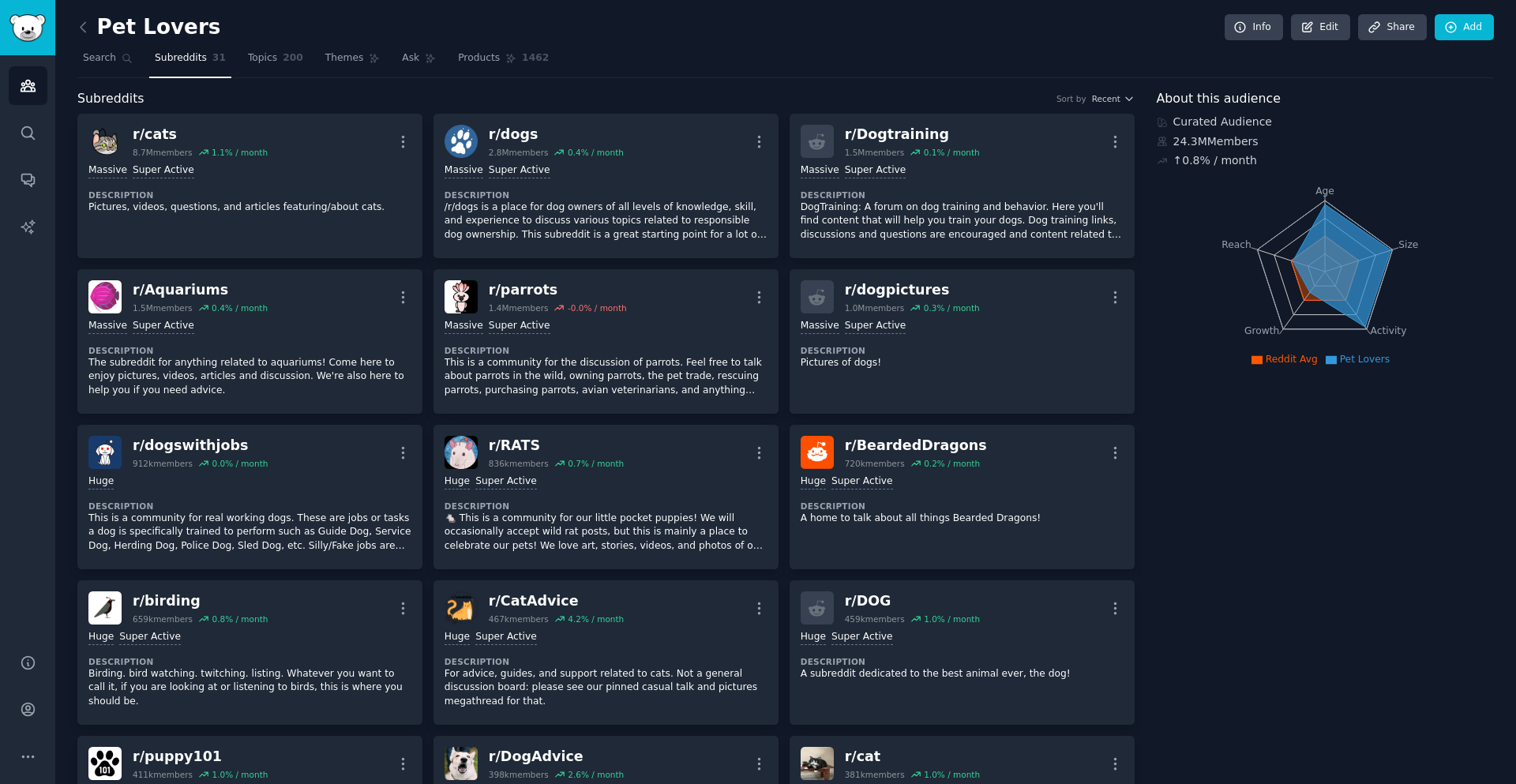
click at [181, 65] on link "Subreddits 31" at bounding box center [190, 62] width 82 height 33
click at [252, 72] on link "Topics 200" at bounding box center [275, 62] width 66 height 33
click at [257, 55] on span "Topics" at bounding box center [262, 58] width 29 height 14
click at [283, 58] on span "200" at bounding box center [293, 58] width 20 height 14
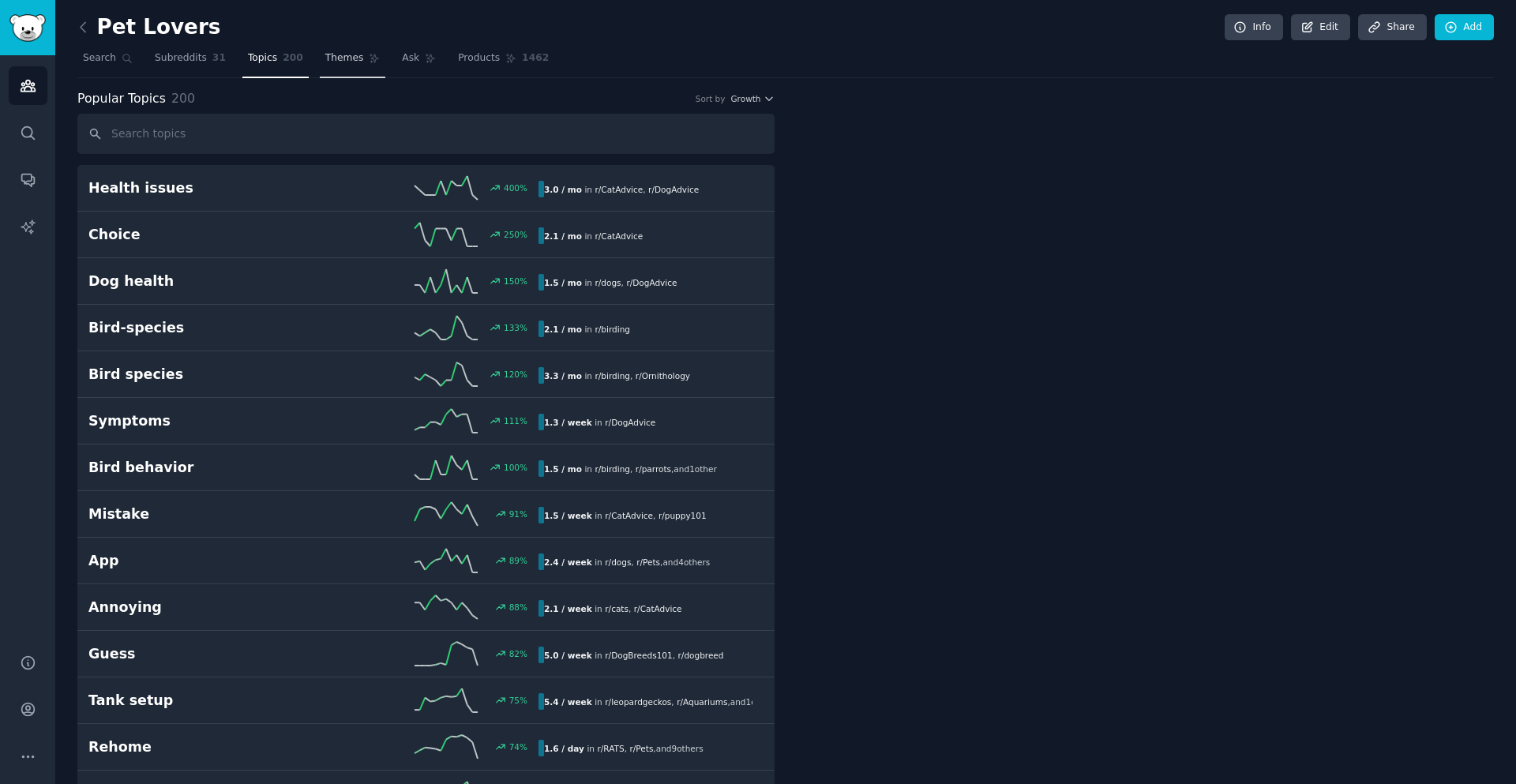
click at [343, 57] on span "Themes" at bounding box center [345, 58] width 39 height 14
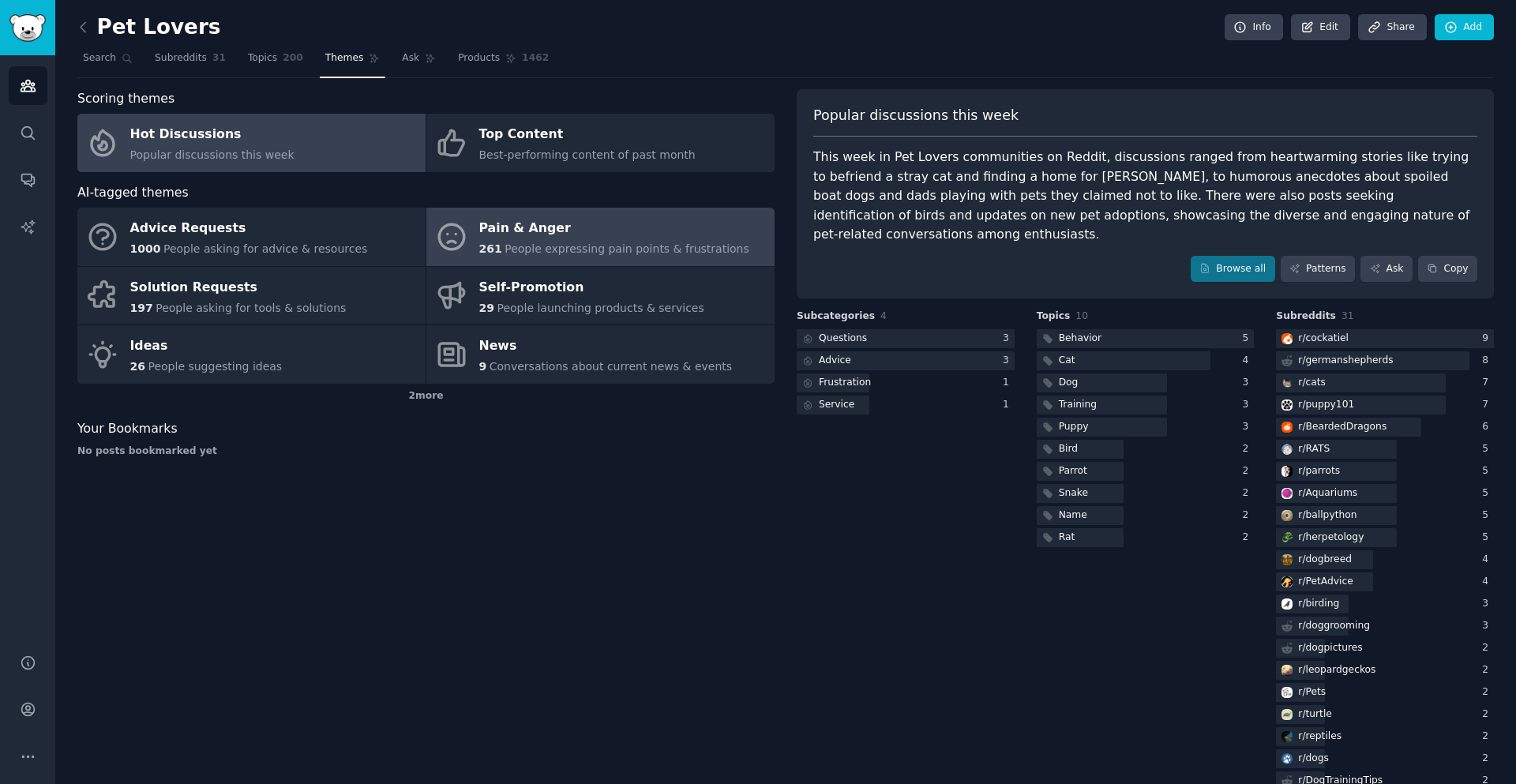
click at [551, 233] on div "Pain & Anger" at bounding box center [614, 229] width 270 height 25
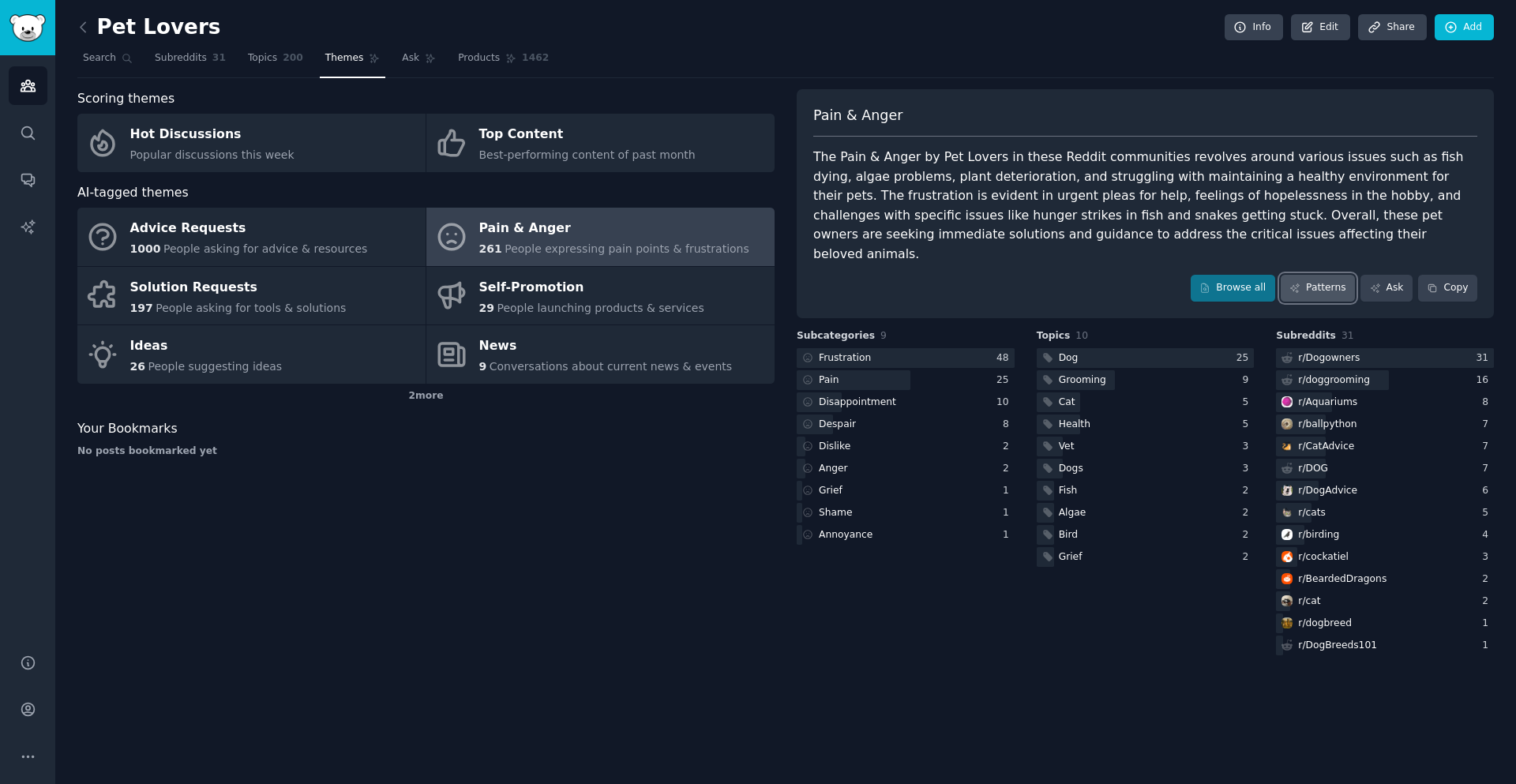
click at [1315, 279] on link "Patterns" at bounding box center [1317, 288] width 75 height 27
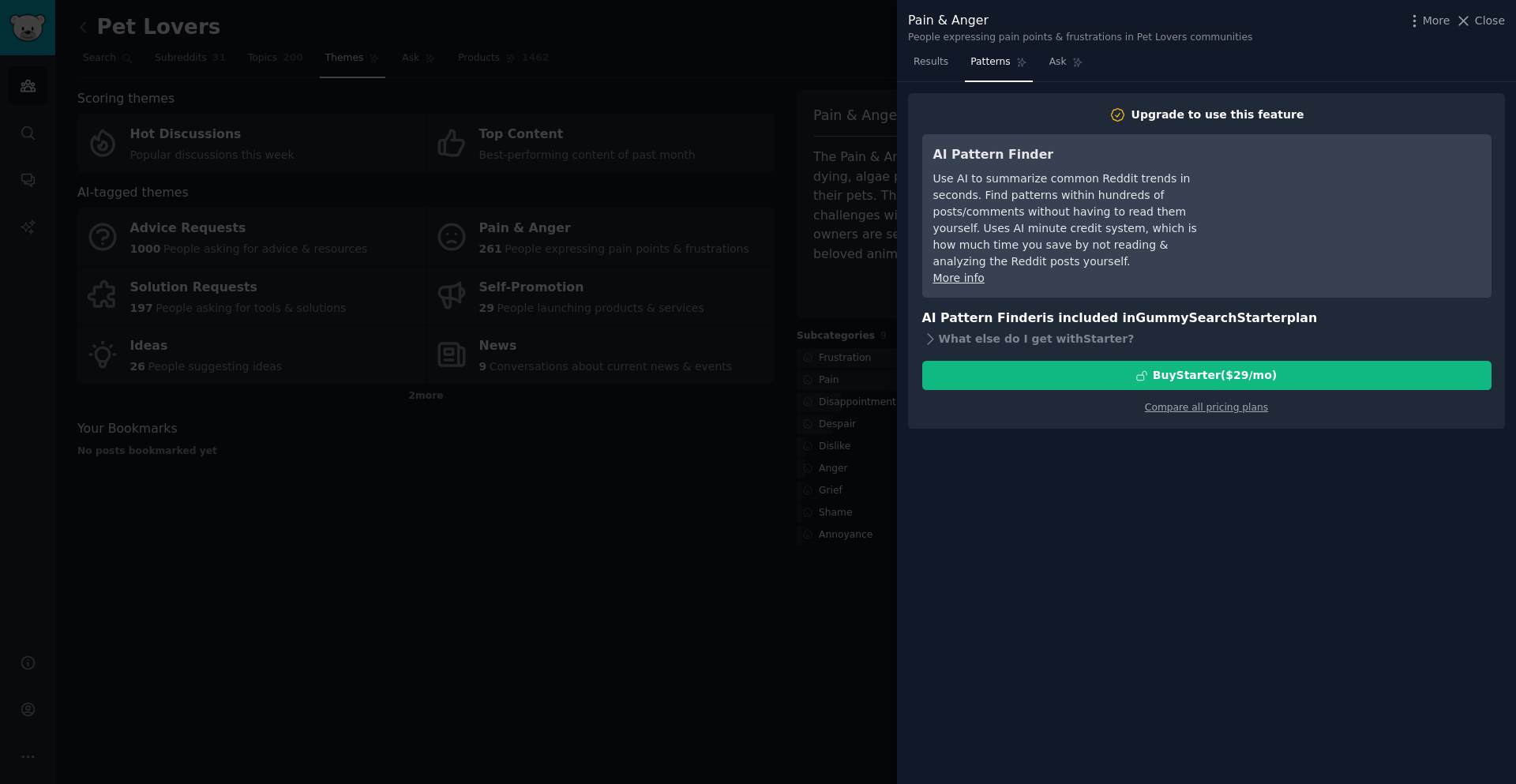
drag, startPoint x: 292, startPoint y: 351, endPoint x: 291, endPoint y: 340, distance: 11.0
click at [291, 345] on div at bounding box center [758, 392] width 1516 height 784
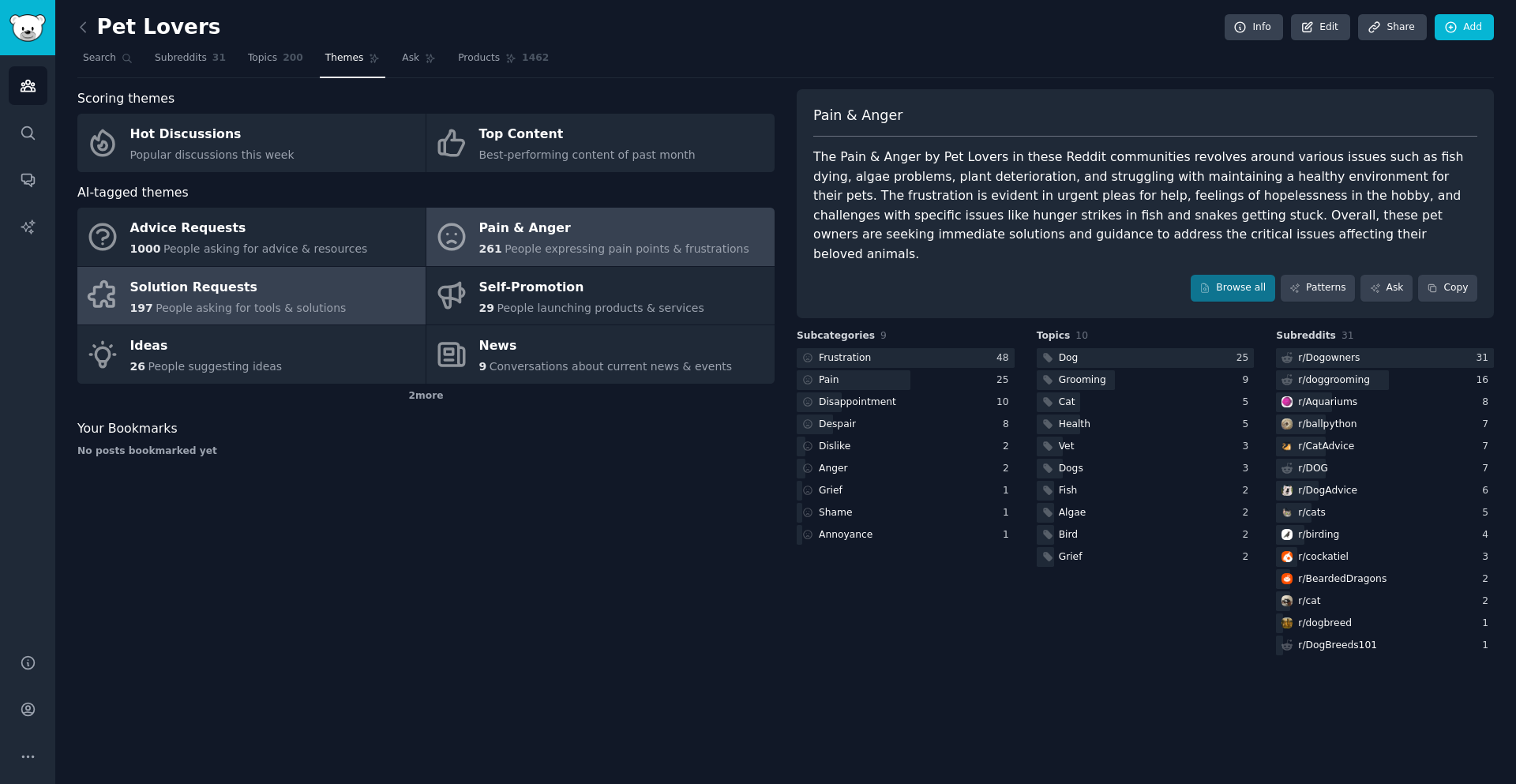
click at [259, 292] on div "Solution Requests" at bounding box center [238, 288] width 216 height 25
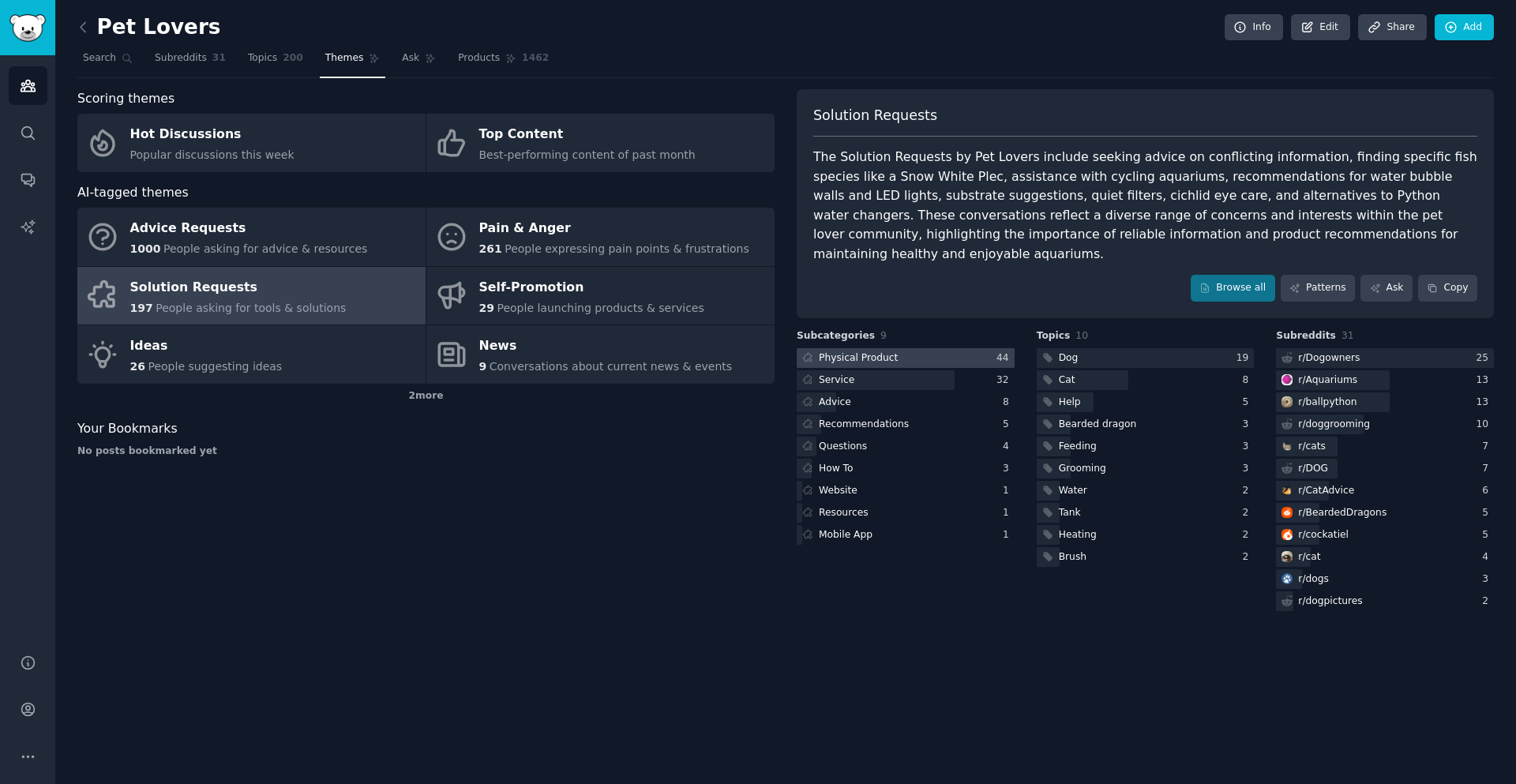
click at [854, 351] on div "Physical Product" at bounding box center [858, 358] width 79 height 14
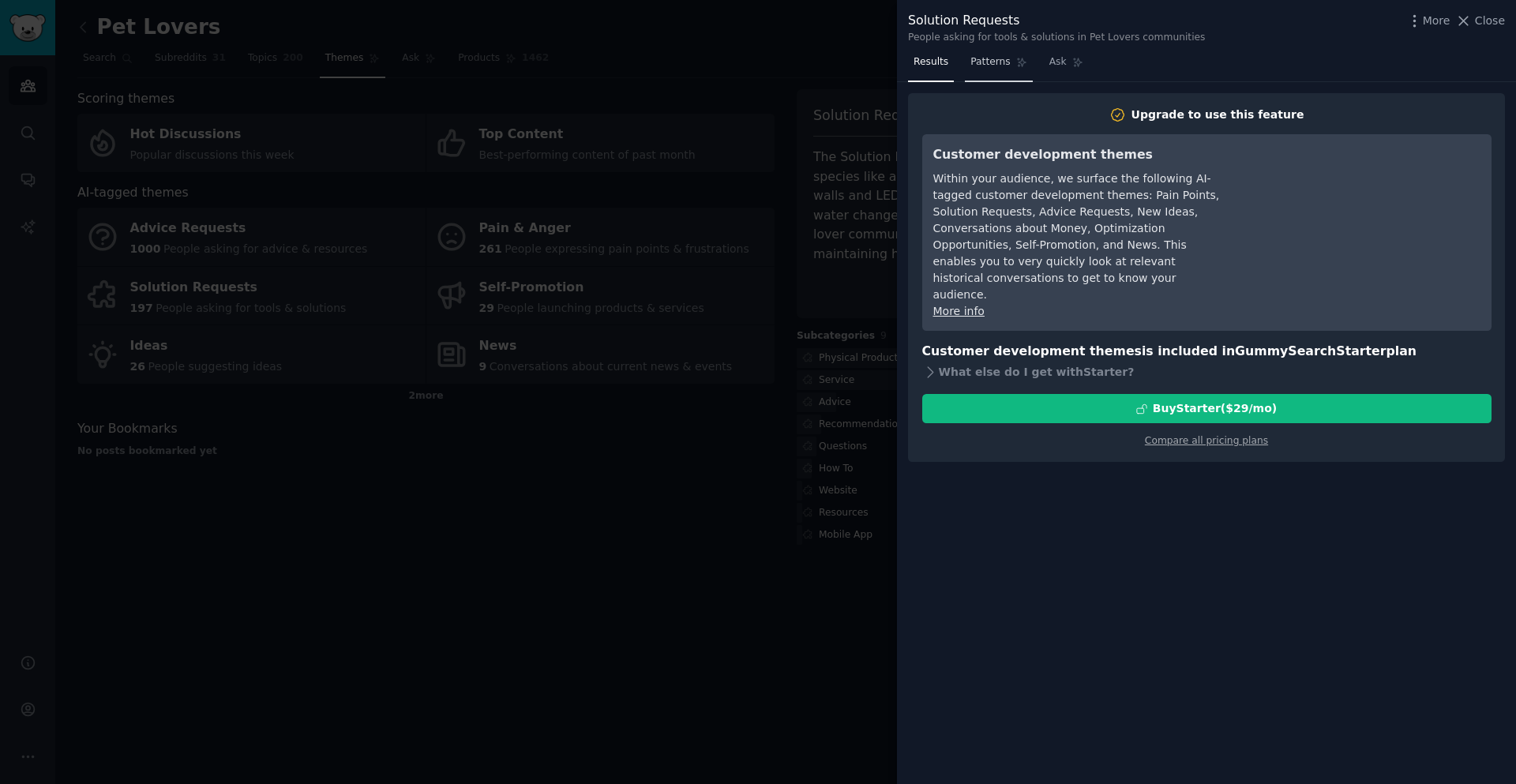
click at [990, 62] on span "Patterns" at bounding box center [989, 62] width 39 height 14
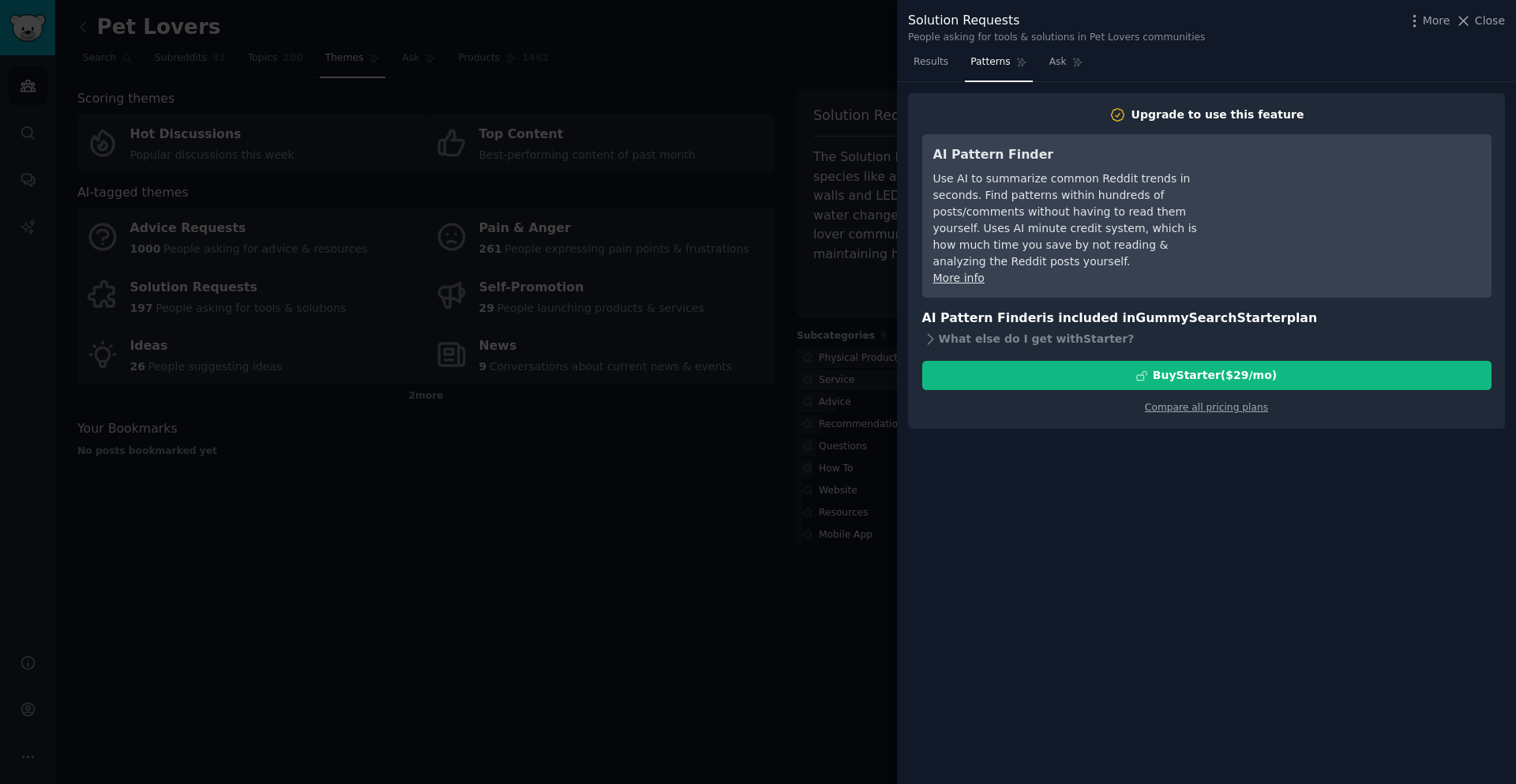
click at [968, 279] on div "AI Pattern Finder Use AI to summarize common Reddit trends in seconds. Find pat…" at bounding box center [1207, 215] width 569 height 164
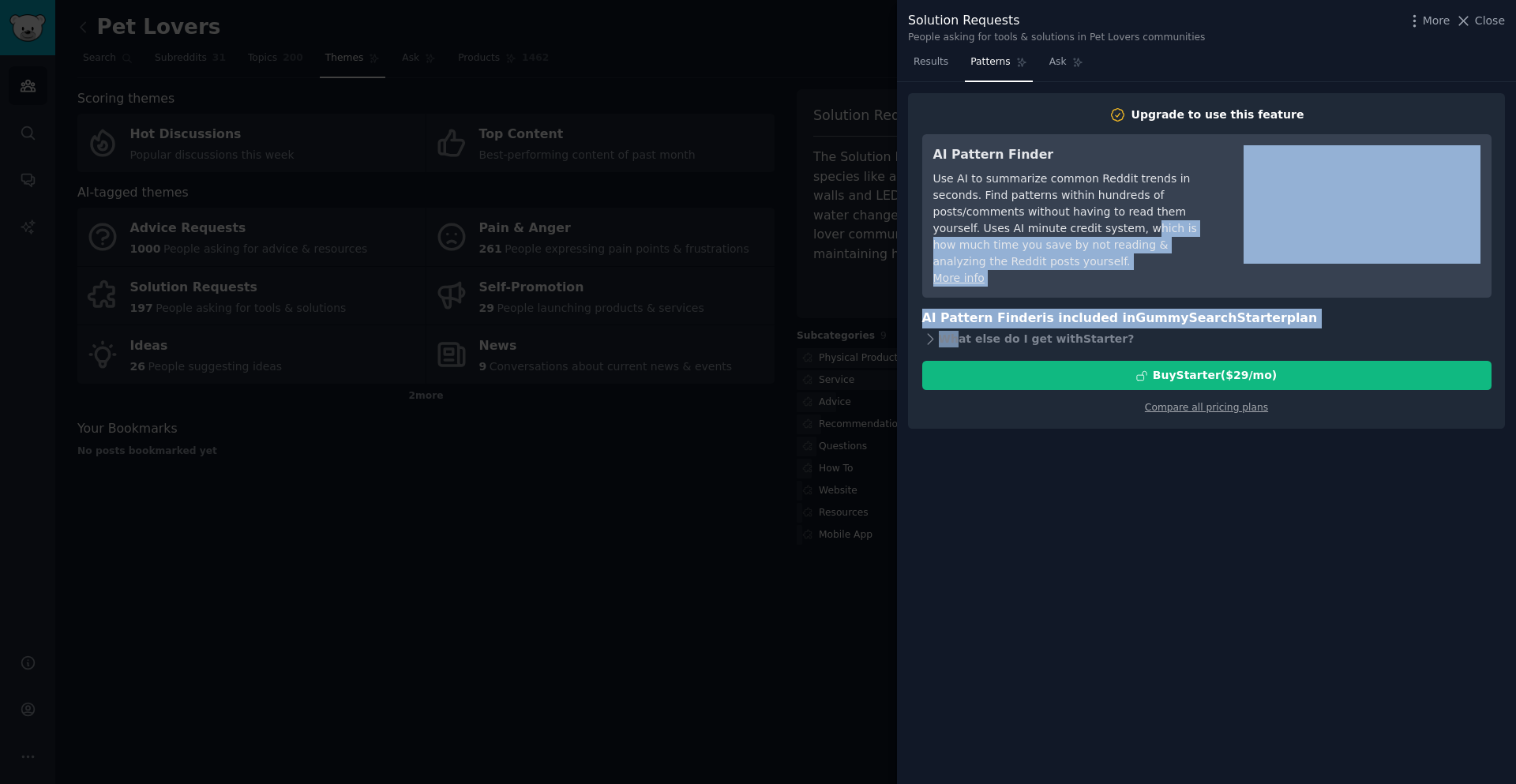
drag, startPoint x: 956, startPoint y: 328, endPoint x: 1014, endPoint y: 230, distance: 113.9
click at [1014, 230] on div "Upgrade to use this feature AI Pattern Finder Use AI to summarize common Reddit…" at bounding box center [1207, 261] width 569 height 309
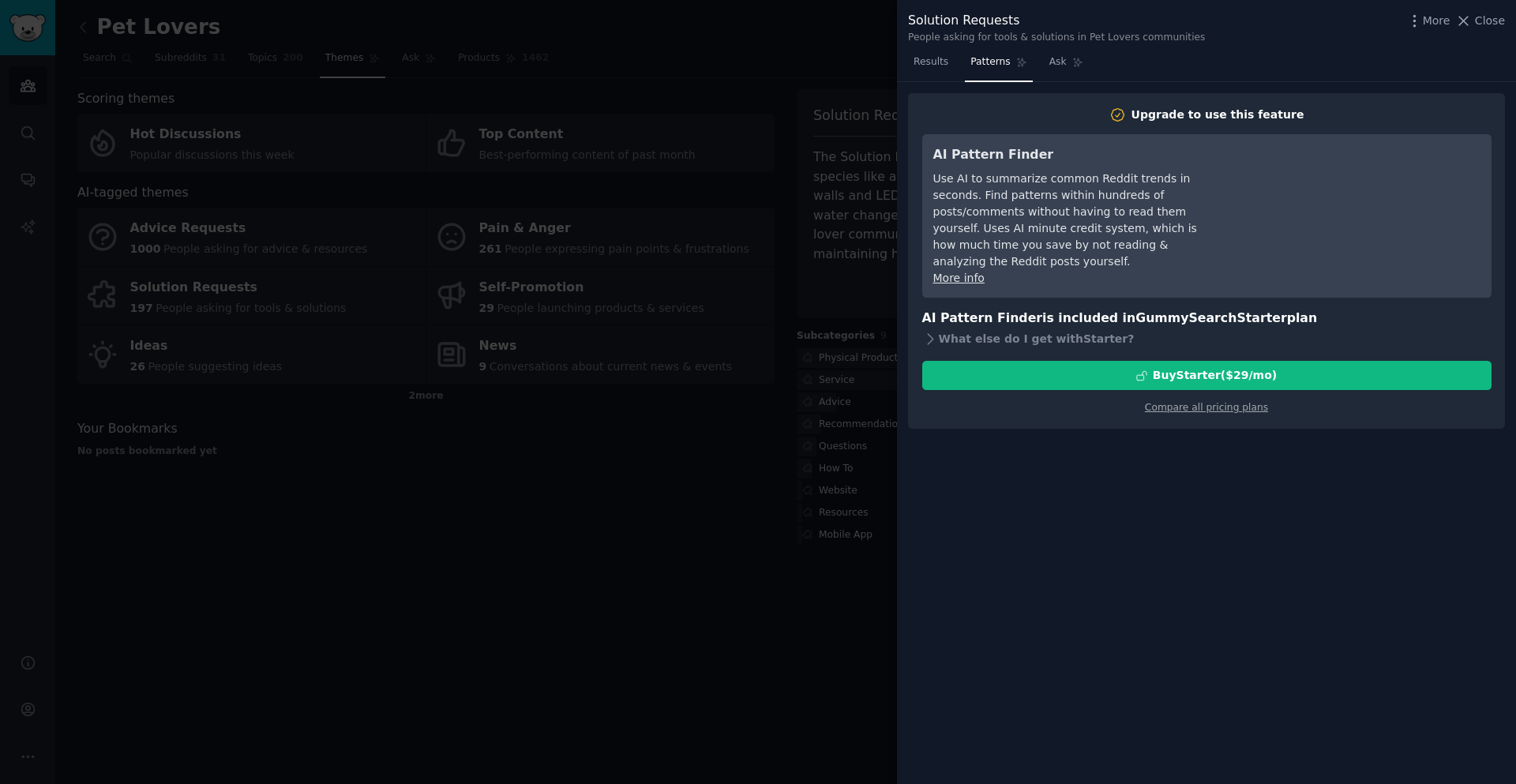
click at [834, 493] on div at bounding box center [758, 392] width 1516 height 784
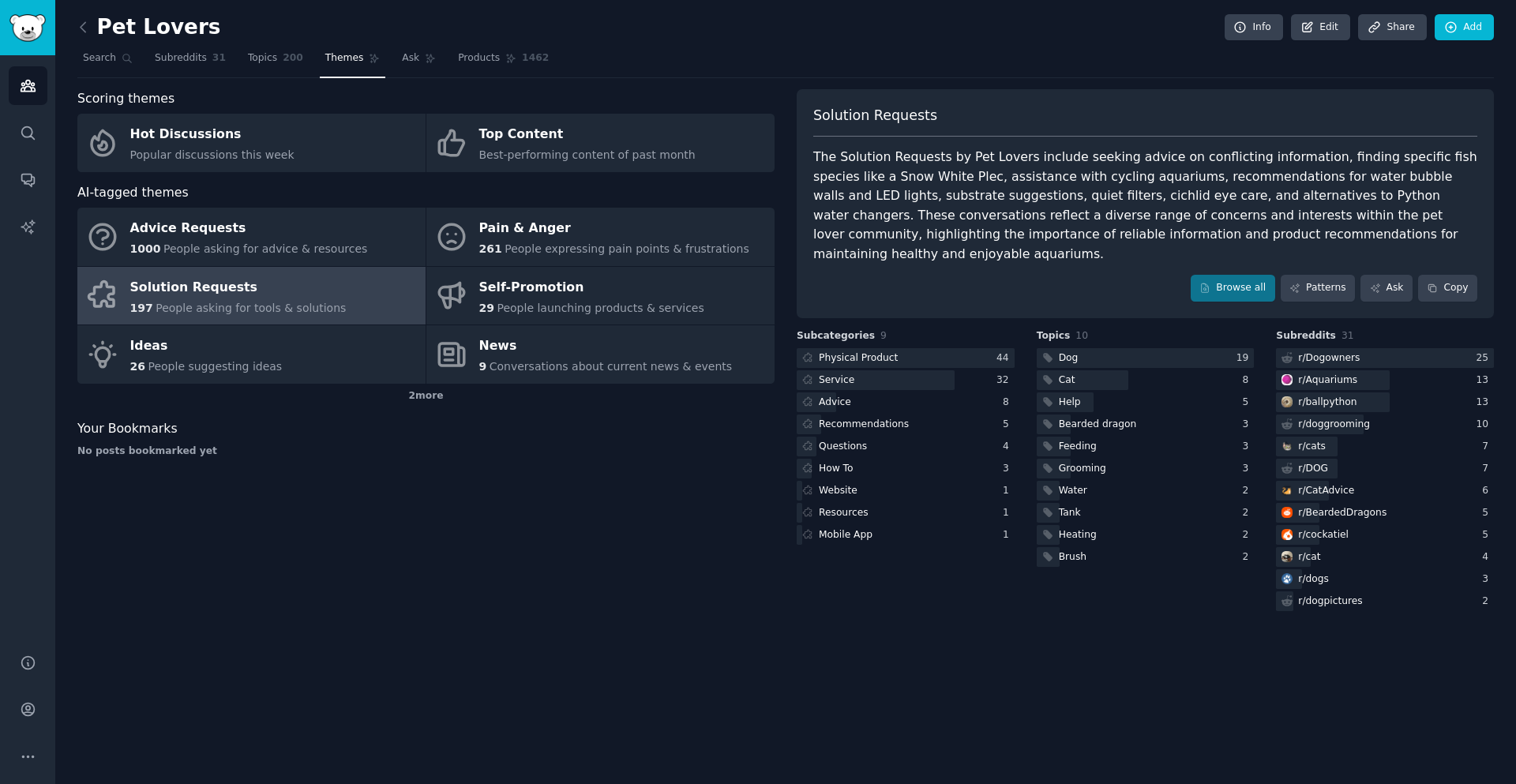
click at [205, 670] on div "Pet Lovers Info Edit Share Add Search Subreddits 31 Topics 200 Themes Ask Produ…" at bounding box center [786, 392] width 1461 height 784
click at [101, 61] on span "Search" at bounding box center [100, 58] width 34 height 14
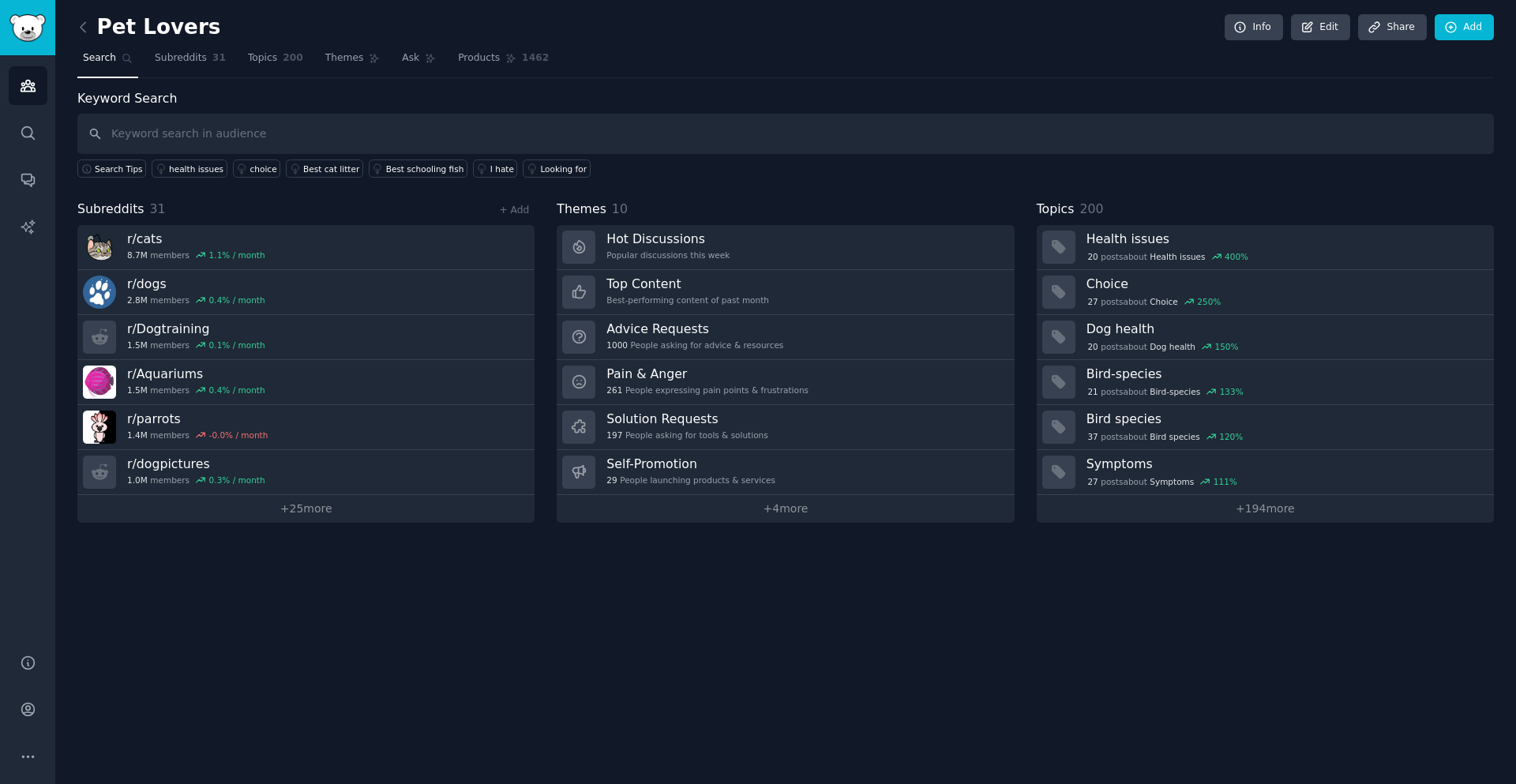
drag, startPoint x: 60, startPoint y: 37, endPoint x: 69, endPoint y: 40, distance: 9.5
click at [64, 39] on div "Pet Lovers Info Edit Share Add Search Subreddits 31 Topics 200 Themes Ask Produ…" at bounding box center [786, 392] width 1461 height 784
click at [79, 33] on icon at bounding box center [83, 28] width 17 height 17
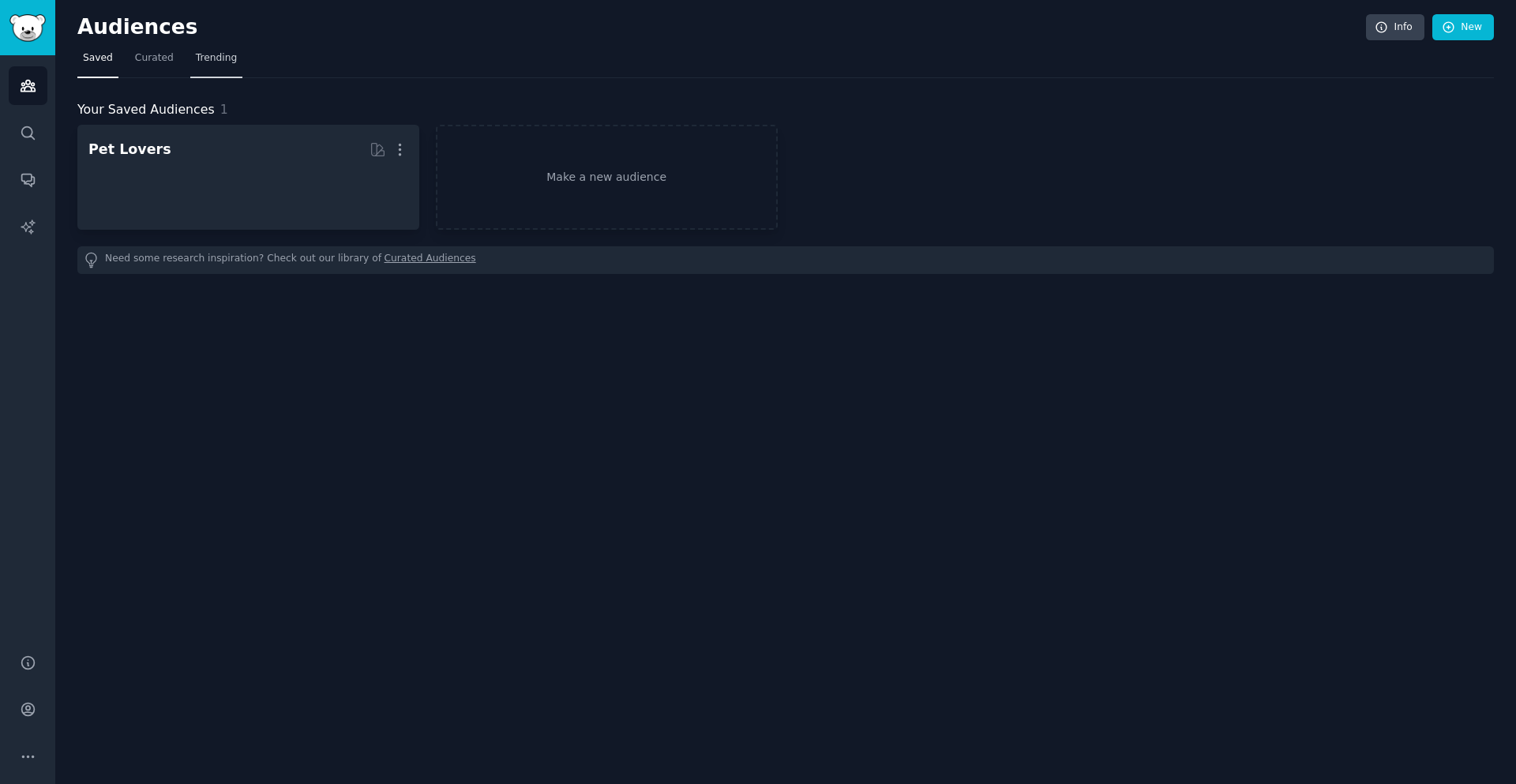
click at [216, 50] on link "Trending" at bounding box center [216, 62] width 52 height 33
